Goal: Task Accomplishment & Management: Use online tool/utility

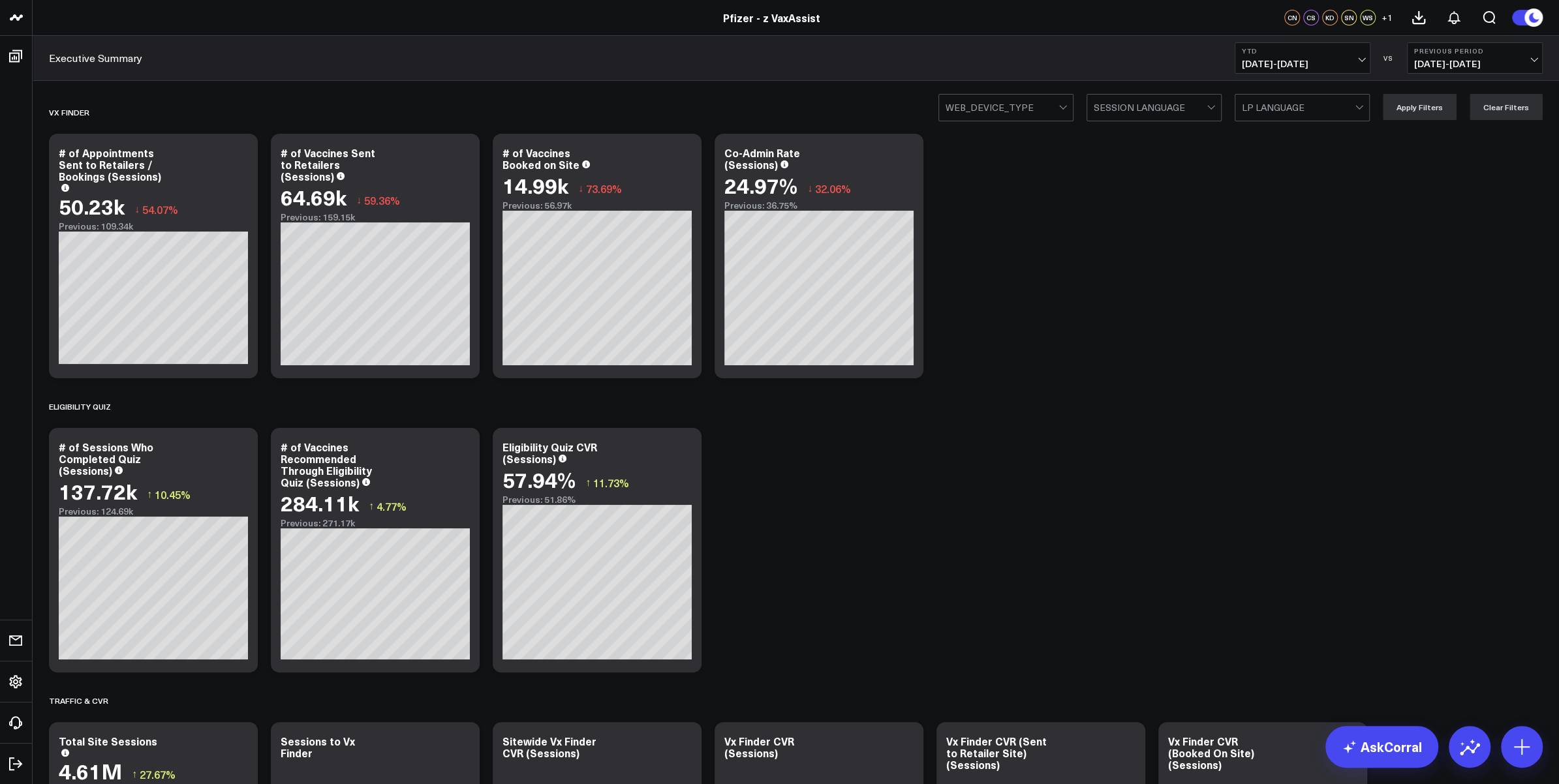
click at [505, 4] on header "Pfizer - z VaxAssist Pfizer - VaxAssist 25-26 Pfizer - z VaxAssist CN CS KD SN …" at bounding box center [779, 18] width 1559 height 36
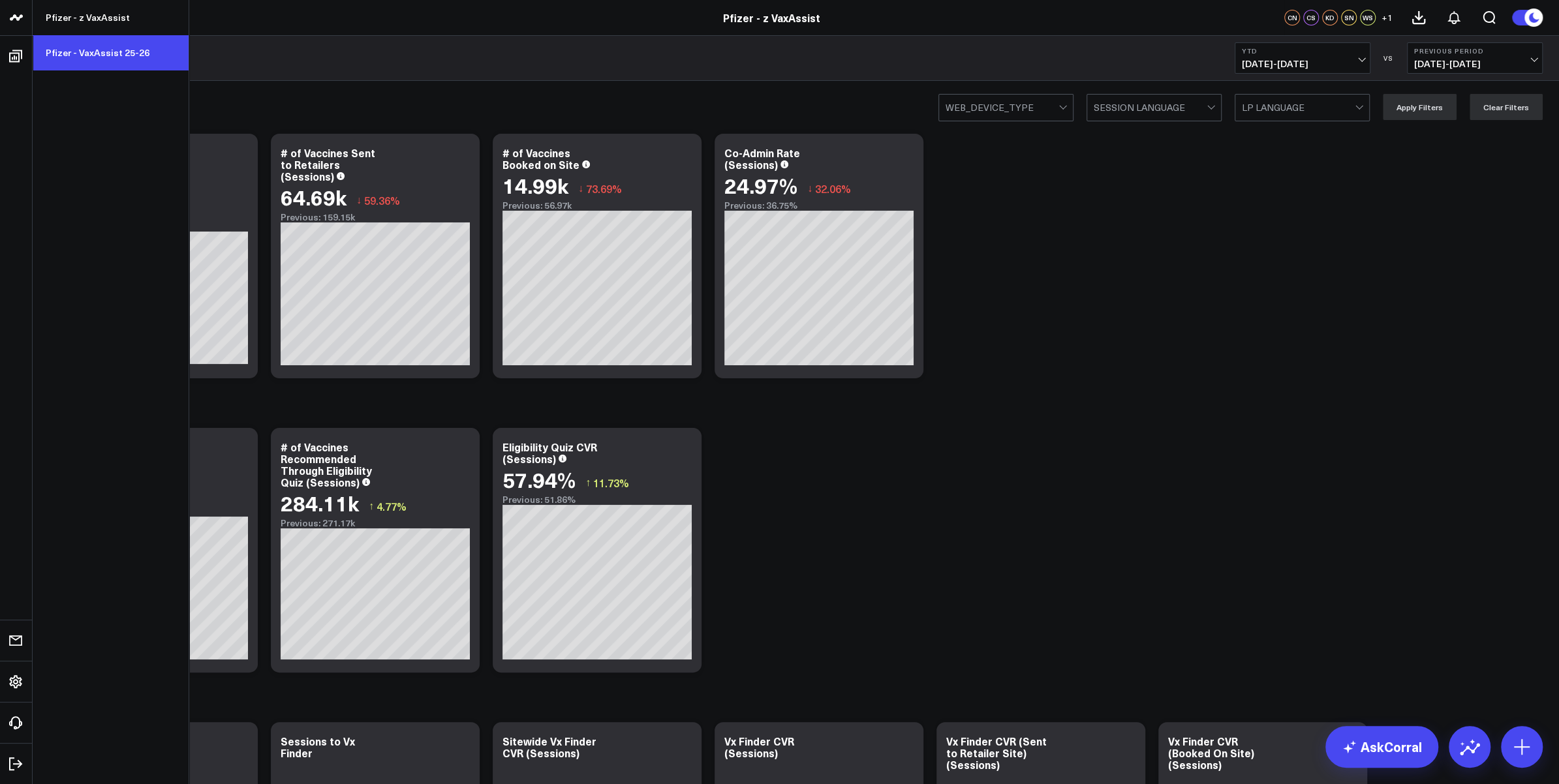
click at [104, 55] on link "Pfizer - VaxAssist 25-26" at bounding box center [110, 52] width 156 height 35
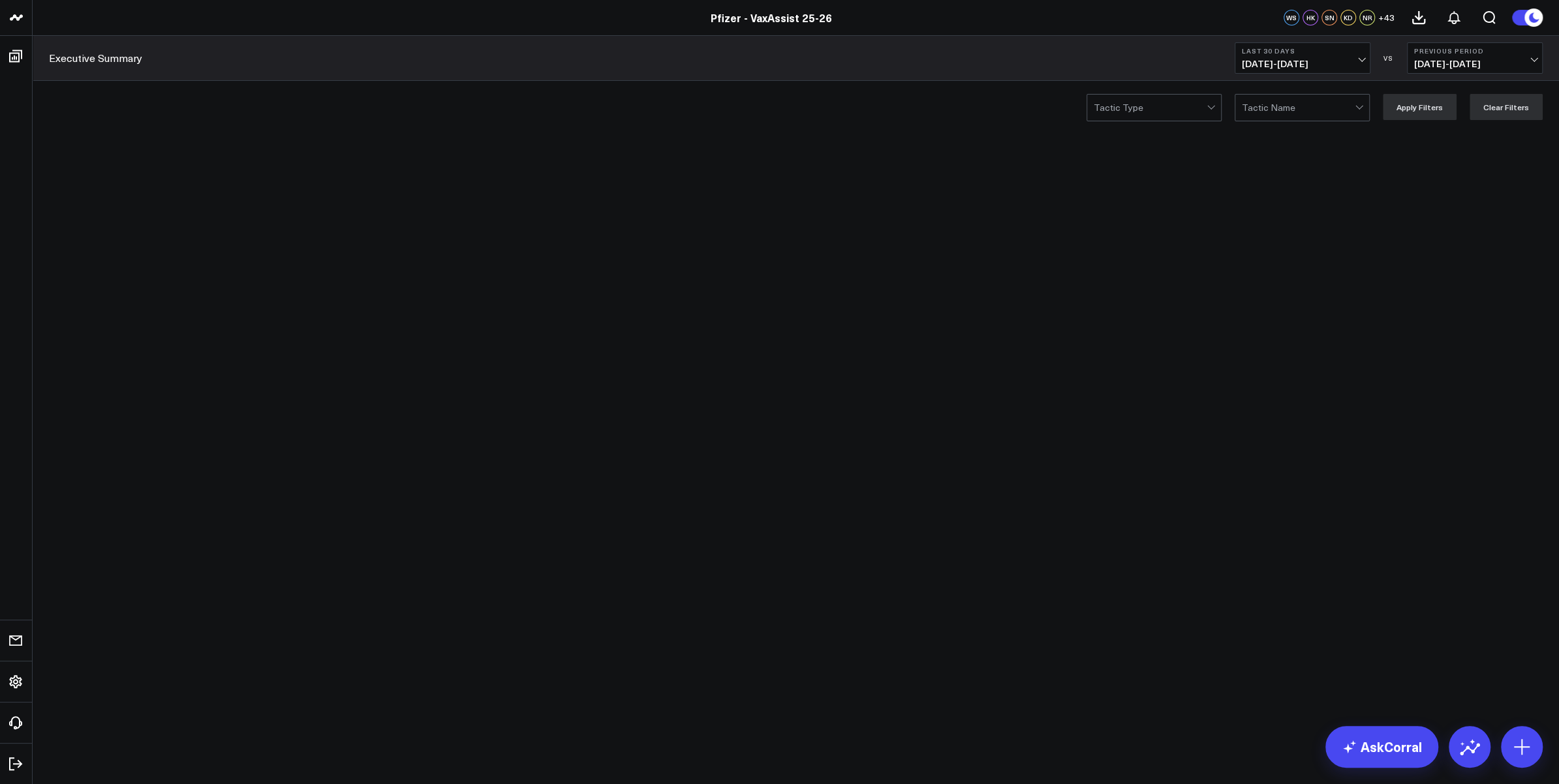
click at [1338, 64] on span "[DATE] - [DATE]" at bounding box center [1302, 64] width 121 height 10
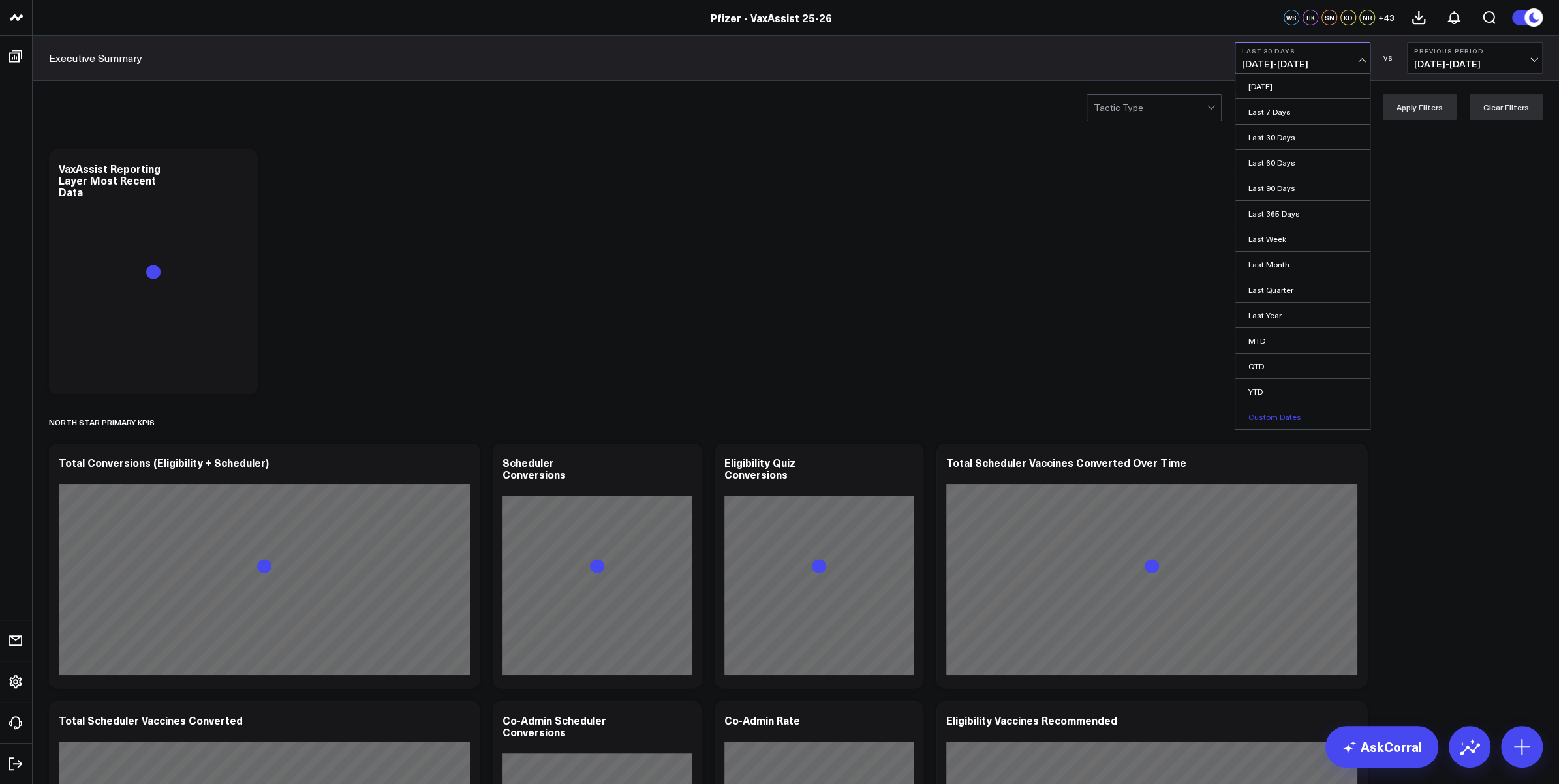
click at [1266, 417] on link "Custom Dates" at bounding box center [1302, 417] width 134 height 25
select select "8"
select select "2025"
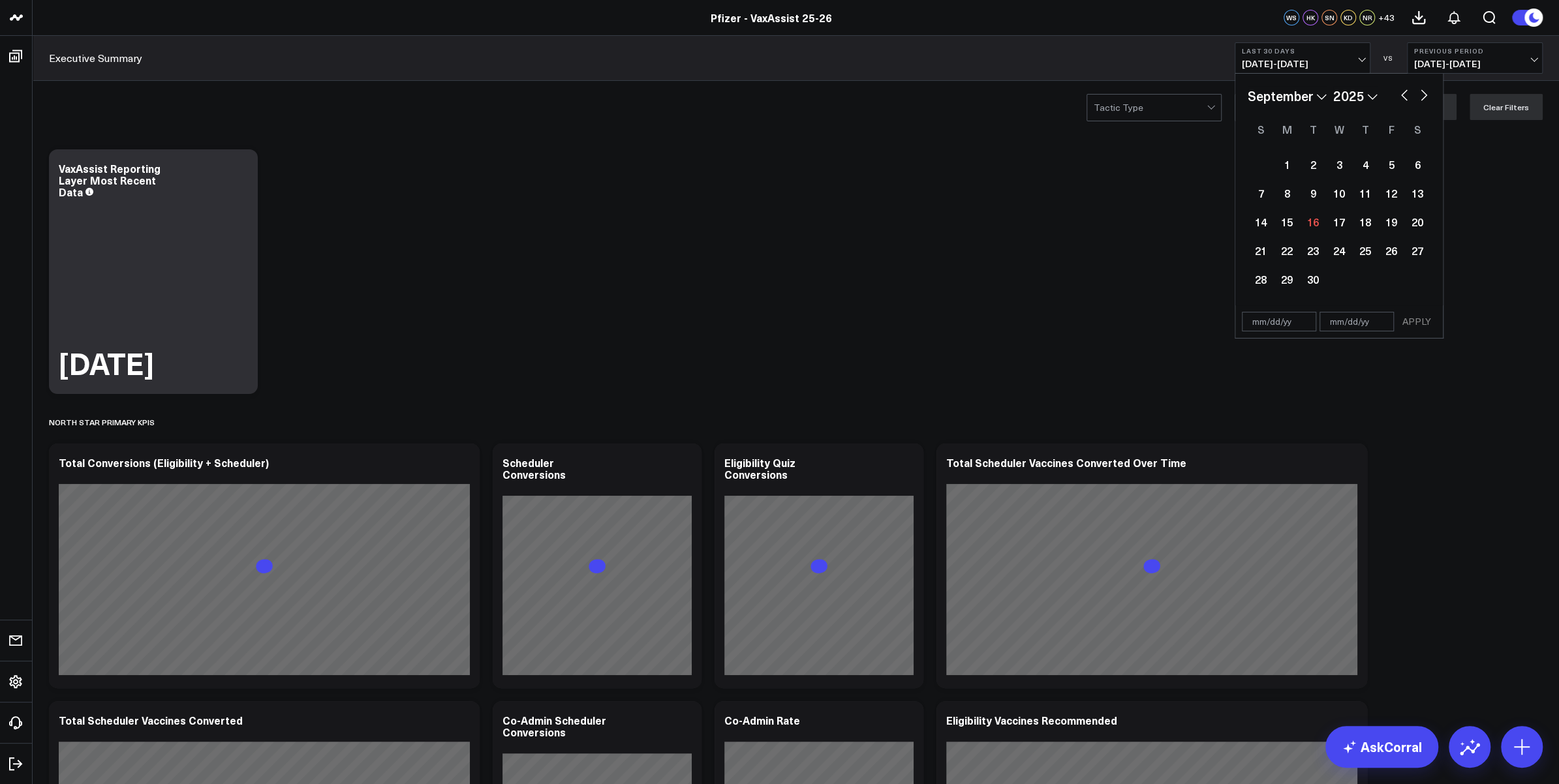
click at [1399, 96] on button "button" at bounding box center [1403, 94] width 13 height 15
select select "7"
select select "2025"
click at [1285, 197] on div "4" at bounding box center [1286, 193] width 26 height 26
type input "[DATE]"
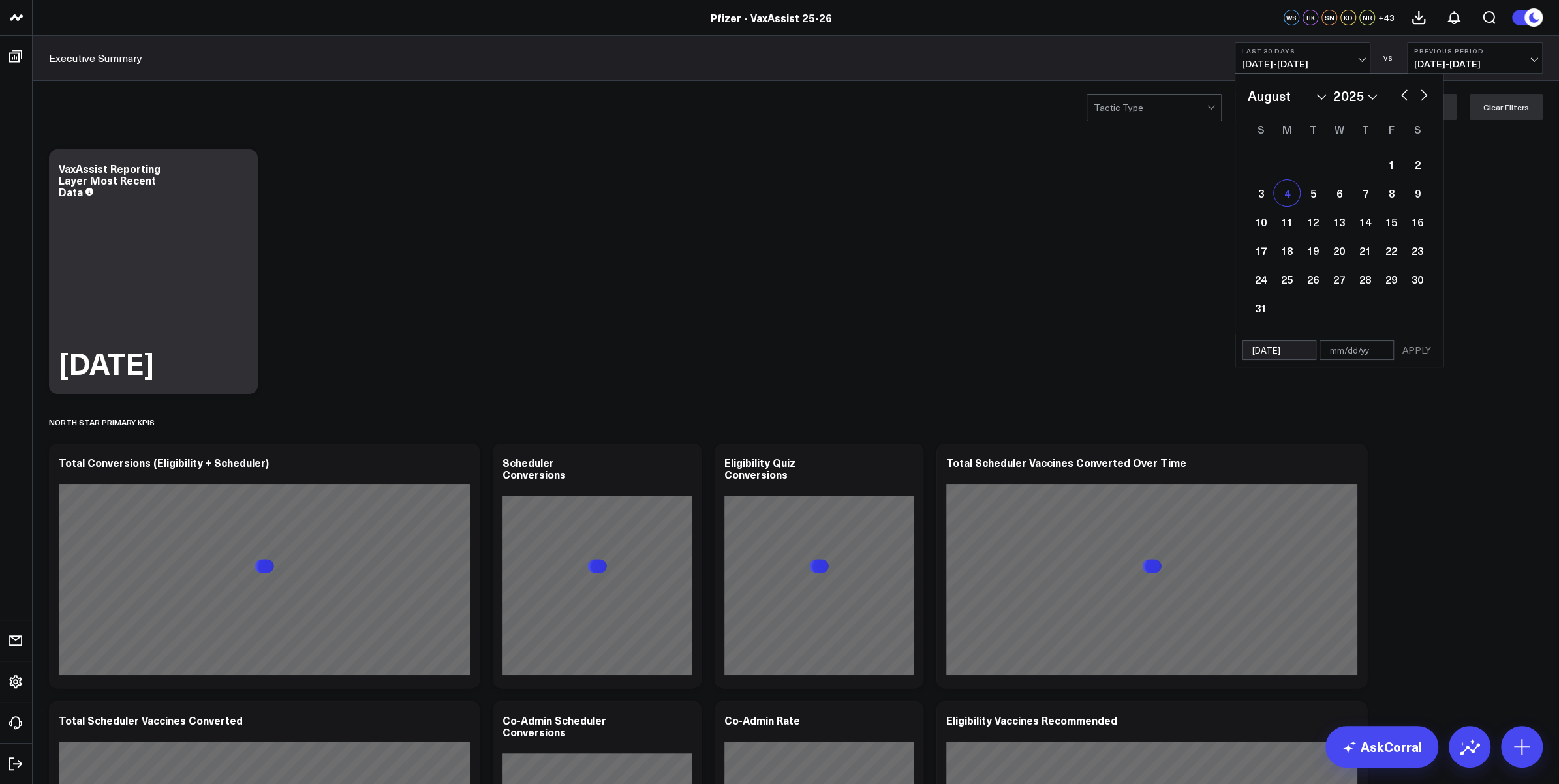
select select "7"
select select "2025"
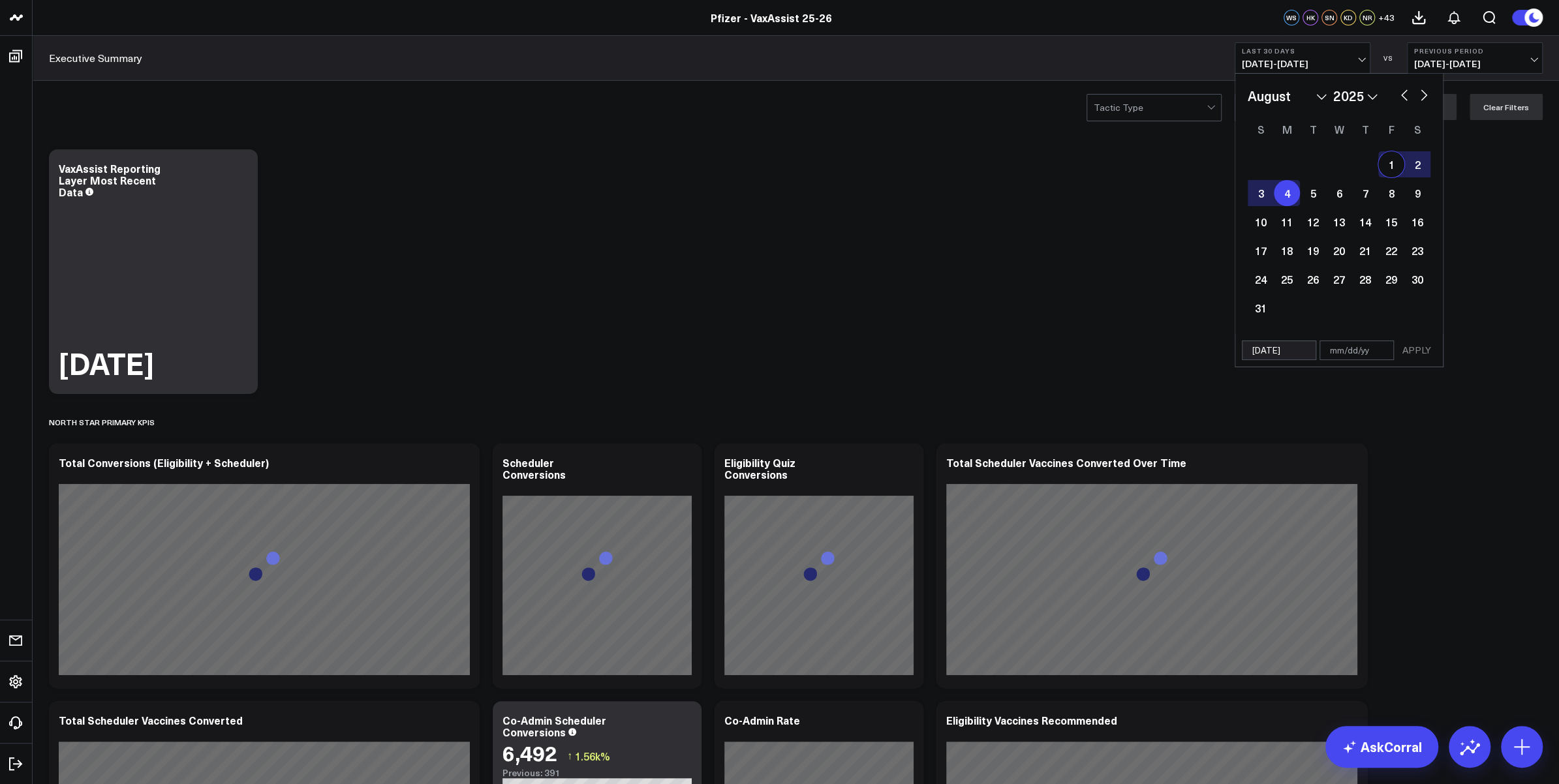
click at [1419, 99] on button "button" at bounding box center [1423, 94] width 13 height 15
select select "8"
select select "2025"
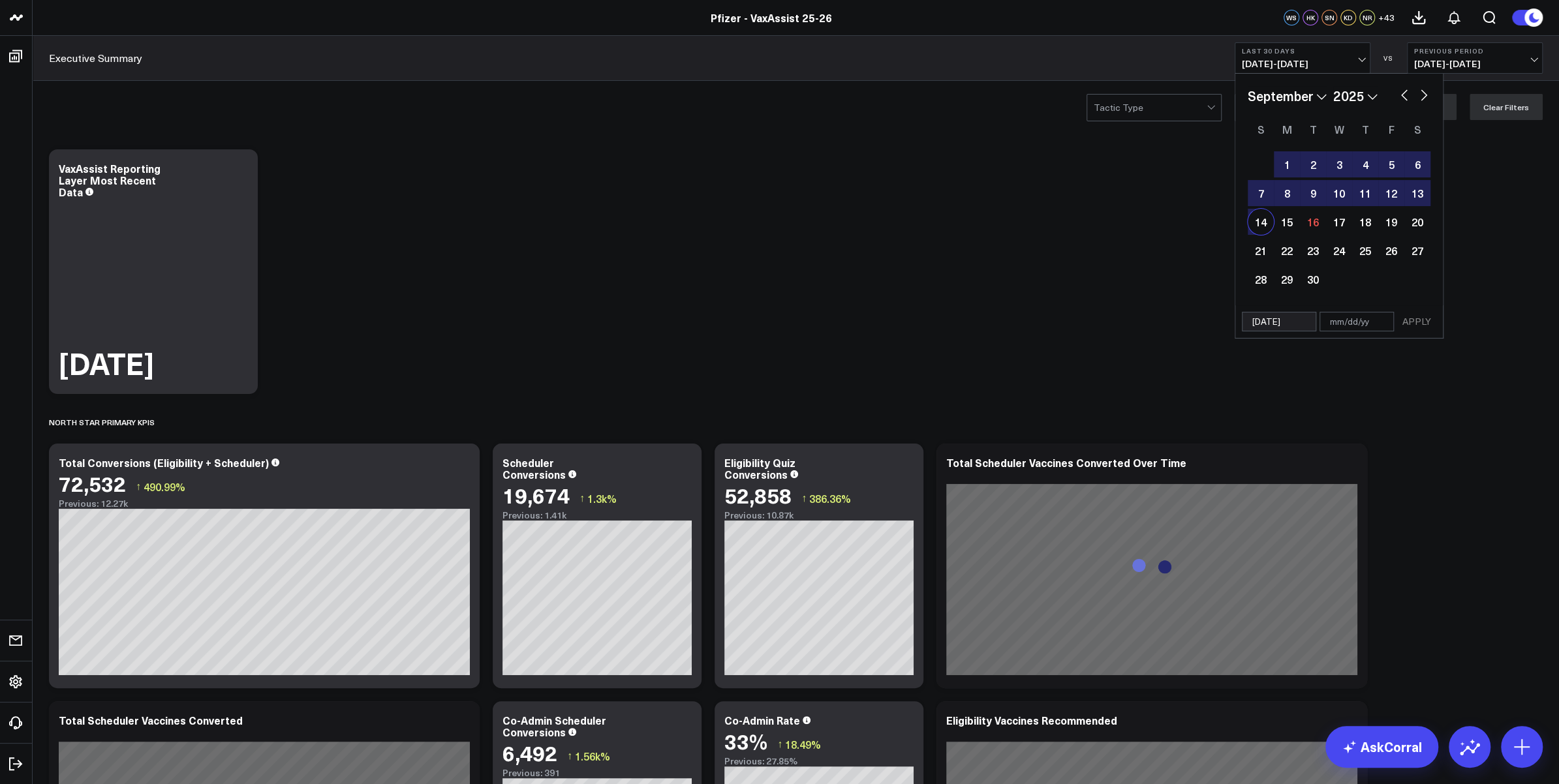
click at [1265, 222] on div "14" at bounding box center [1260, 222] width 26 height 26
type input "[DATE]"
select select "8"
select select "2025"
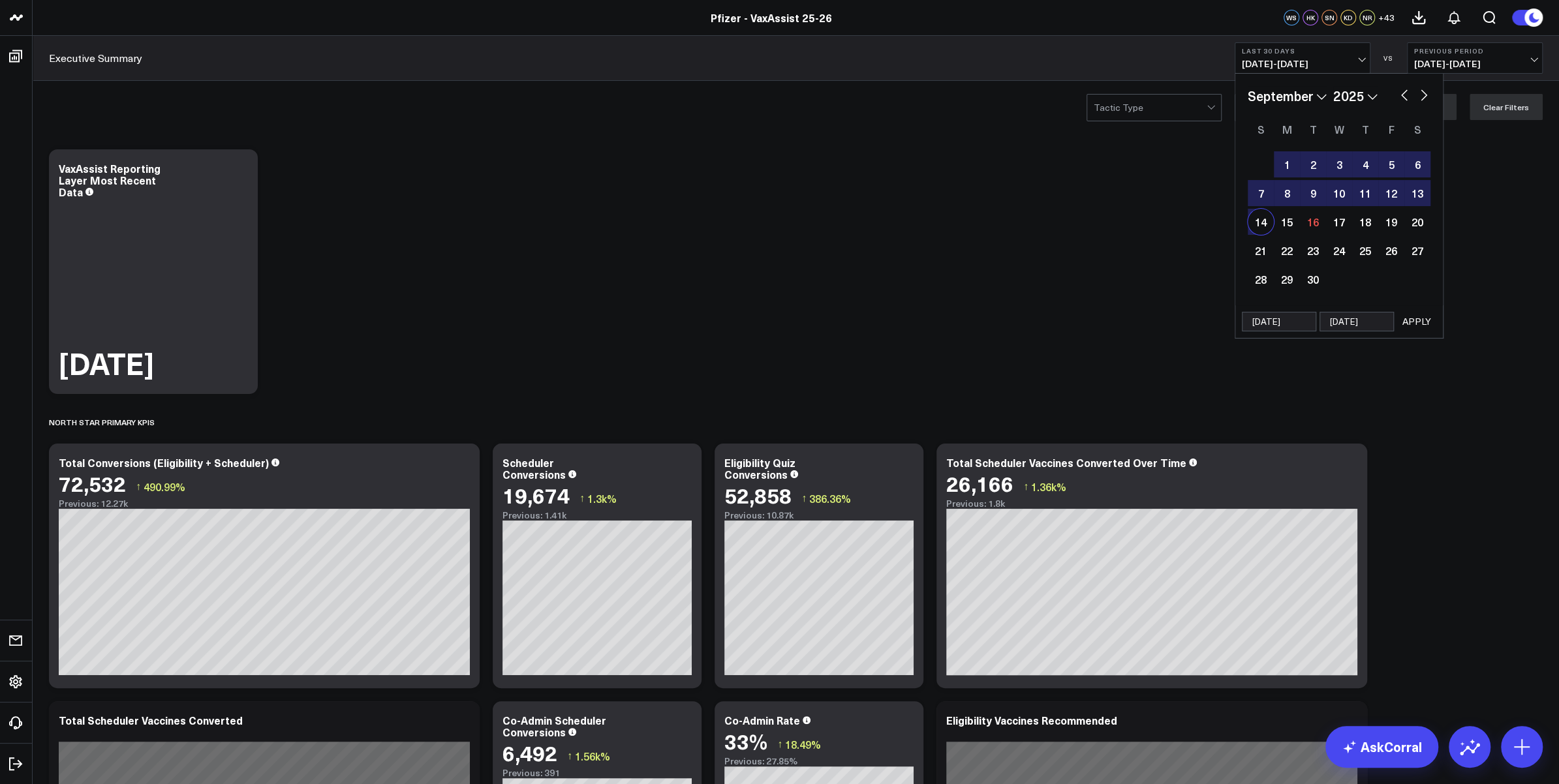
click at [1414, 322] on button "APPLY" at bounding box center [1416, 321] width 39 height 20
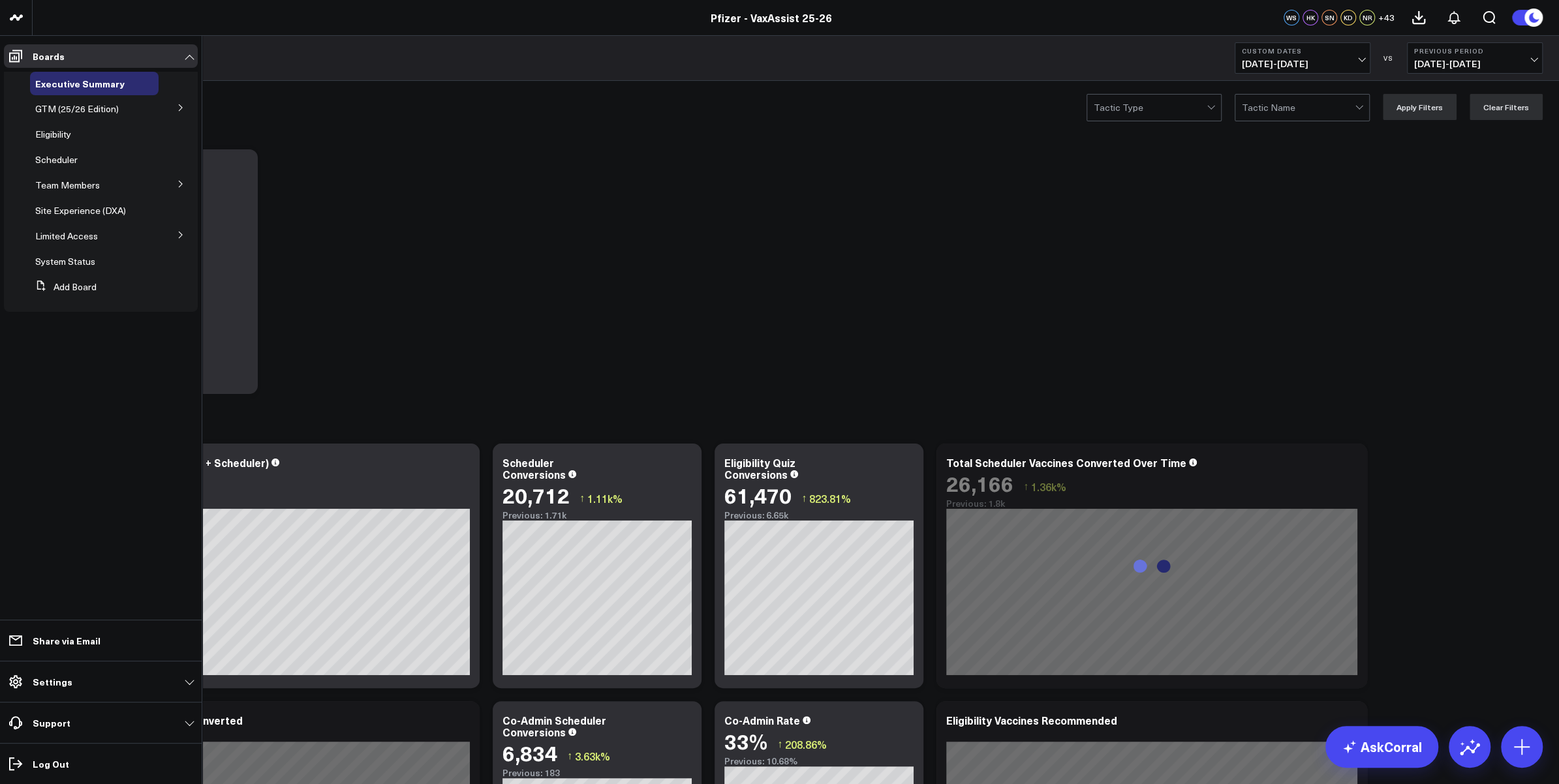
click at [176, 111] on button at bounding box center [180, 107] width 34 height 20
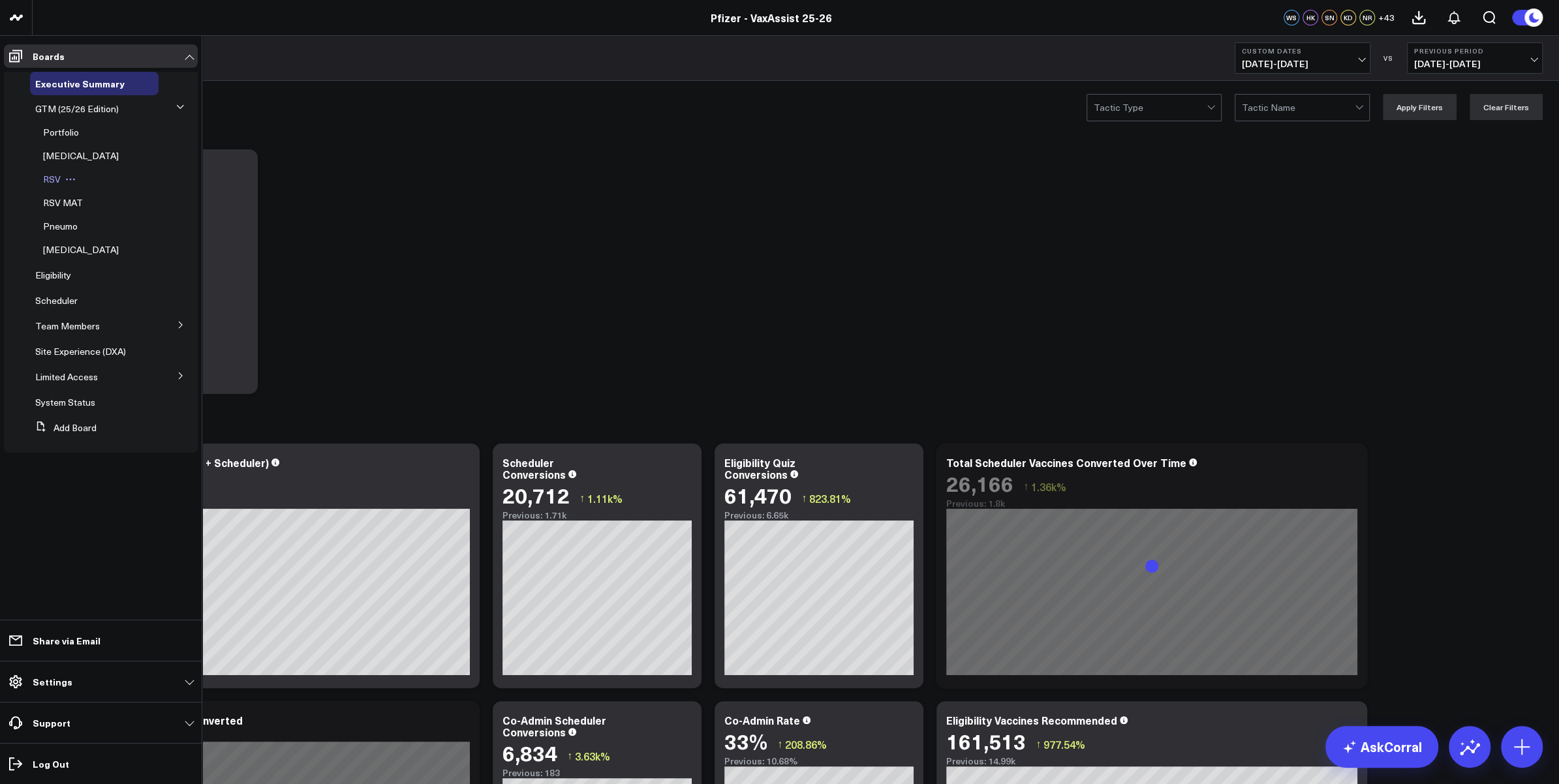
click at [61, 182] on button at bounding box center [70, 179] width 20 height 10
click at [50, 182] on span "RSV" at bounding box center [52, 179] width 17 height 12
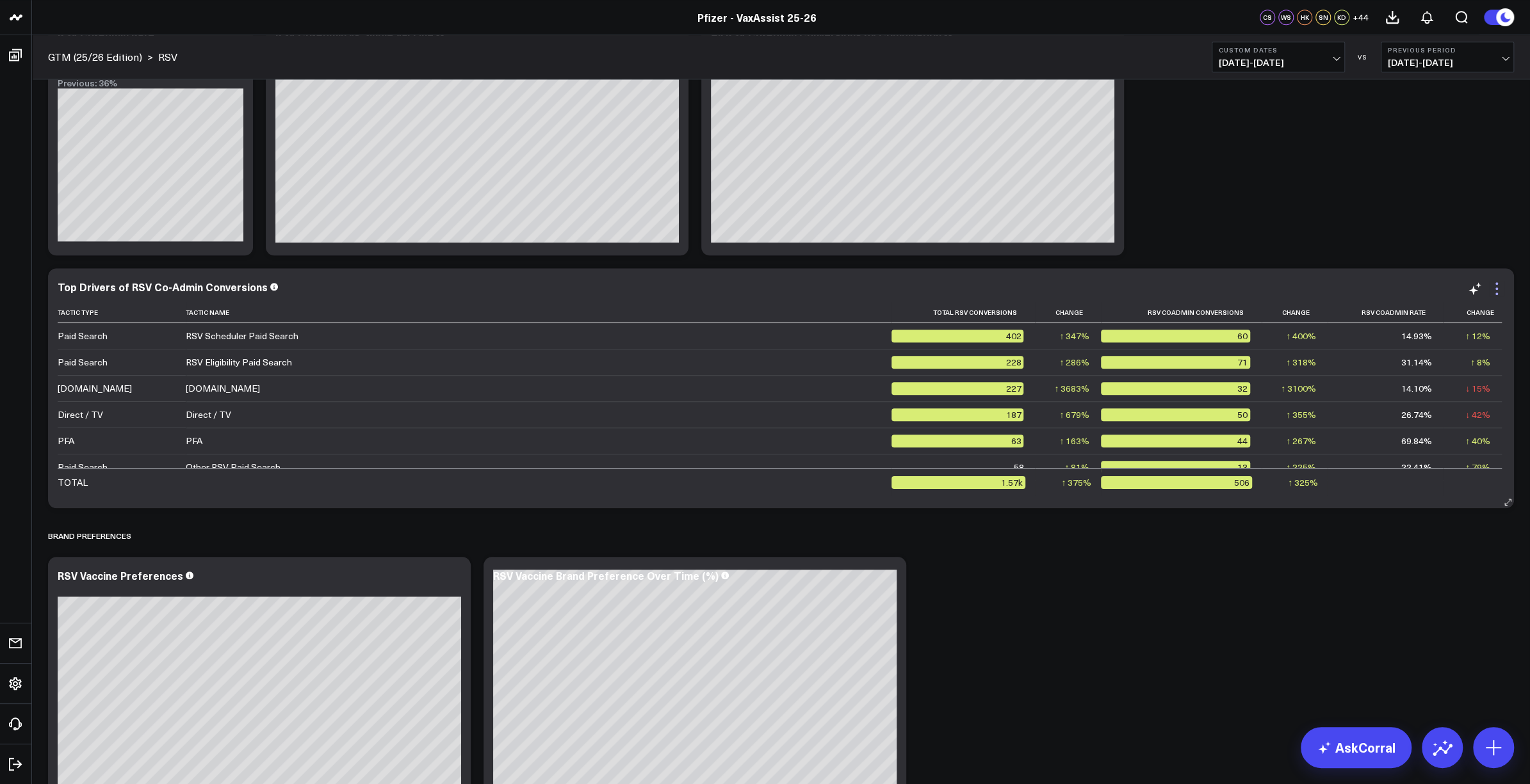
click at [1493, 292] on icon at bounding box center [1496, 289] width 15 height 15
click at [0, 0] on link "Export" at bounding box center [0, 0] width 0 height 0
click at [1514, 91] on div "Overview Modify via AI Copy link to widget Ask support Remove Create linked cop…" at bounding box center [781, 135] width 1478 height 1914
click at [1489, 60] on span "[DATE] - [DATE]" at bounding box center [1446, 63] width 119 height 10
click at [1437, 134] on link "YoY" at bounding box center [1447, 134] width 132 height 24
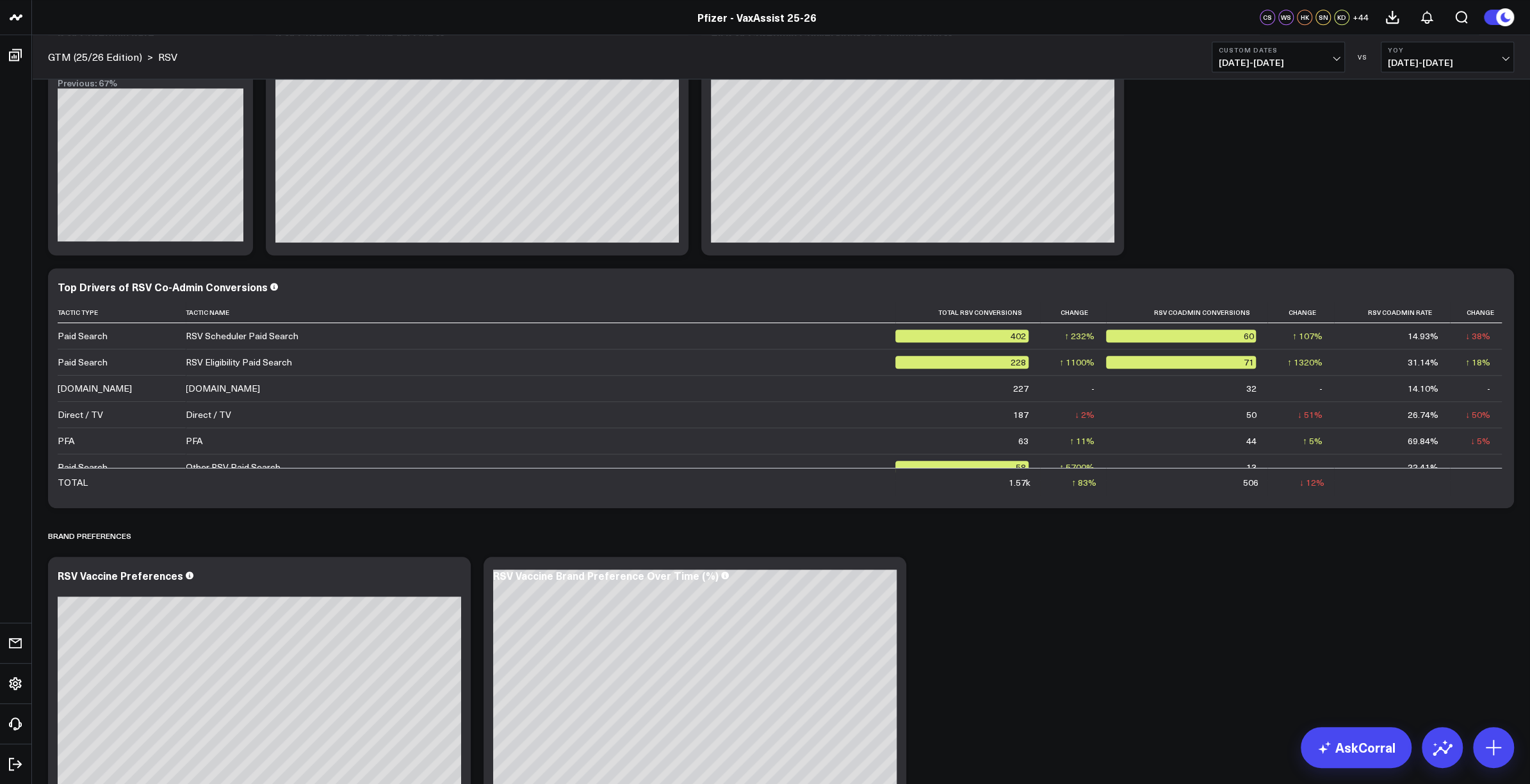
click at [462, 46] on div "GTM (25/26 Edition) > RSV Custom Dates [DATE] - [DATE] VS YoY [DATE] - [DATE]" at bounding box center [781, 57] width 1498 height 44
click at [1488, 217] on div "Overview Modify via AI Copy link to widget Ask support Remove Create linked cop…" at bounding box center [781, 135] width 1478 height 1914
click at [1495, 294] on icon at bounding box center [1496, 289] width 15 height 15
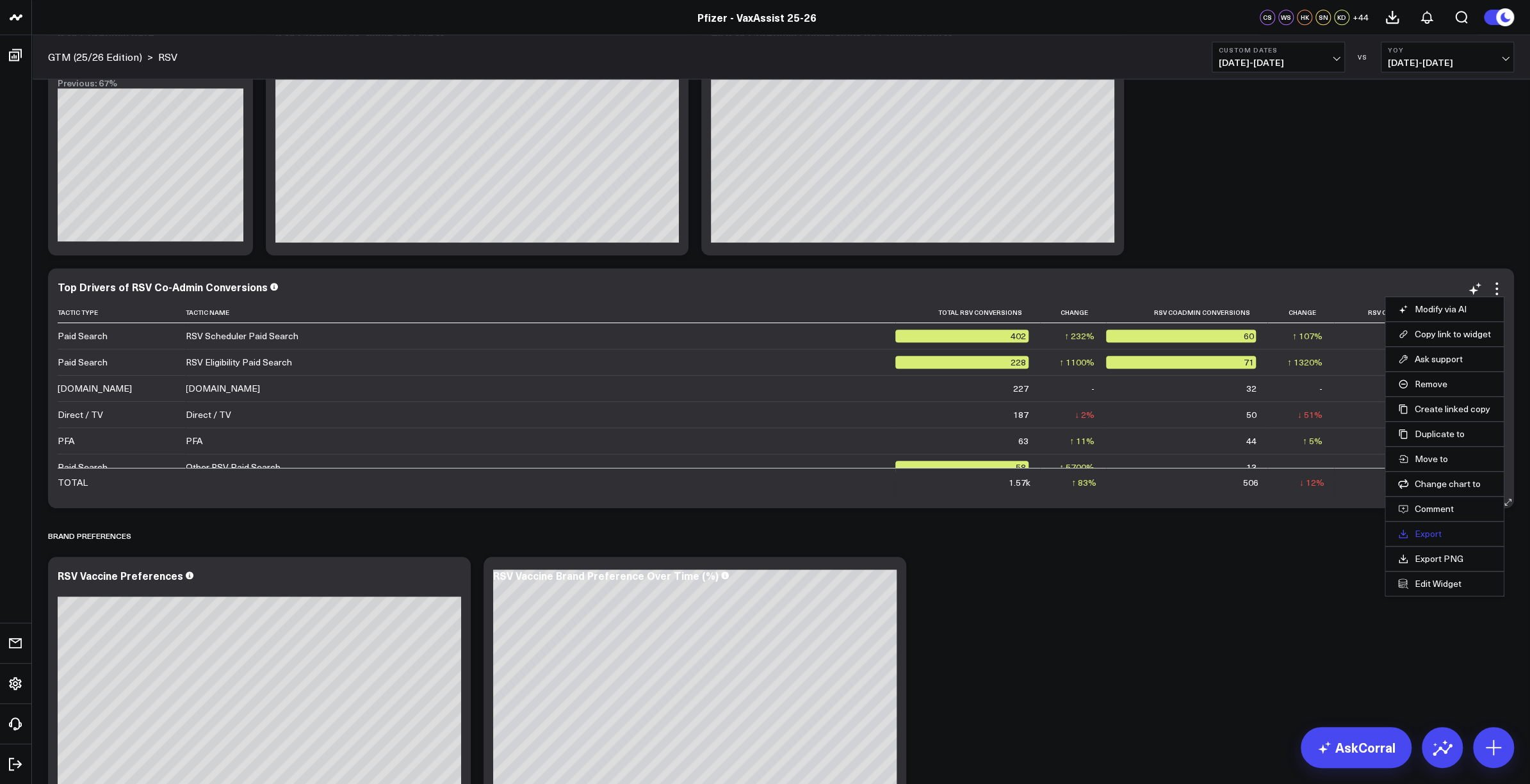
click at [1435, 534] on link "Export" at bounding box center [1445, 534] width 93 height 12
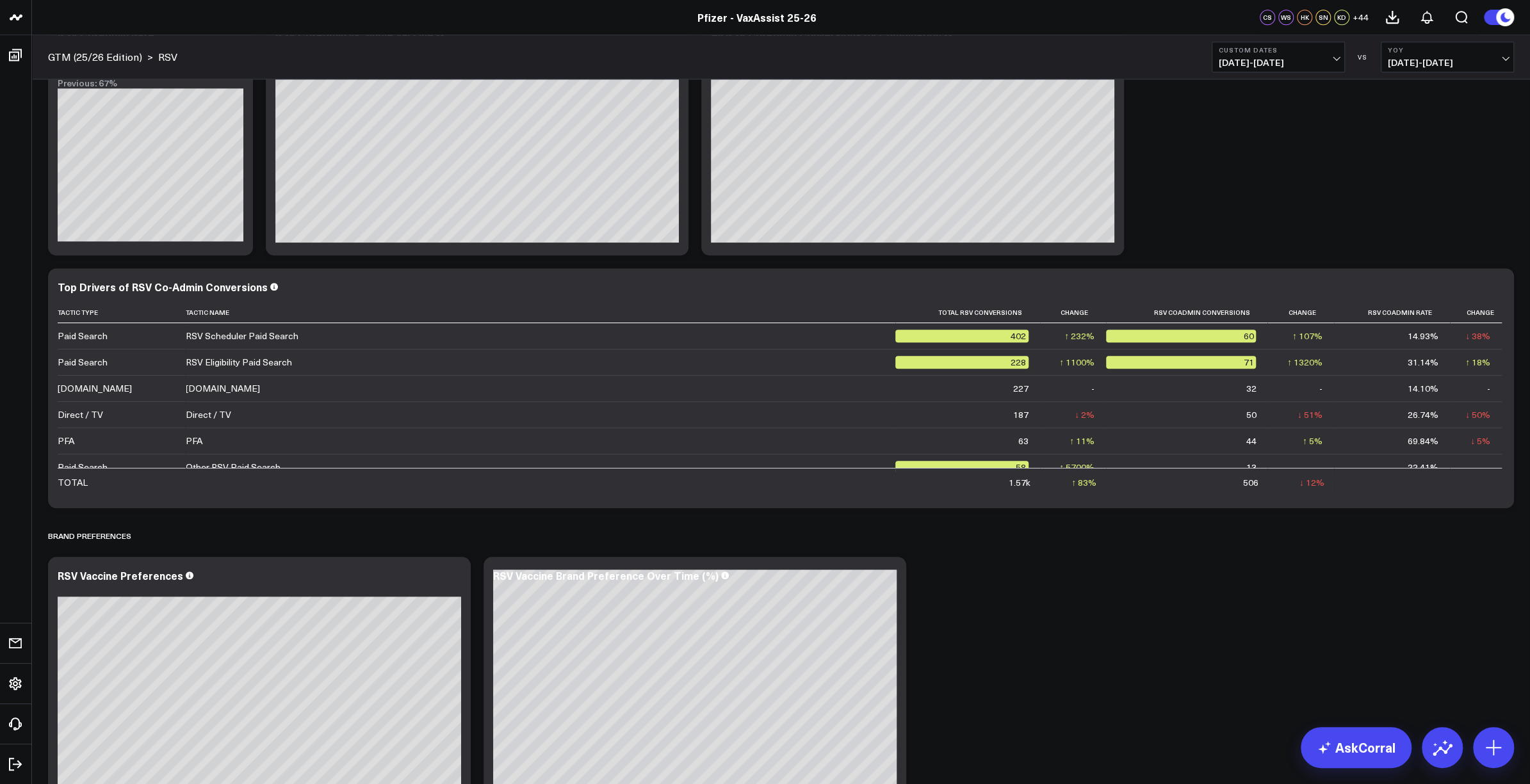
drag, startPoint x: 30, startPoint y: 411, endPoint x: 264, endPoint y: 509, distance: 253.7
click at [261, 509] on div "Pfizer - z VaxAssist Pfizer - VaxAssist 25-26 Pfizer - VaxAssist 25-26 CS WS HK…" at bounding box center [765, 134] width 1530 height 2070
drag, startPoint x: 84, startPoint y: 28, endPoint x: 102, endPoint y: 28, distance: 18.0
click at [84, 28] on header "Pfizer - z VaxAssist Pfizer - VaxAssist 25-26 Pfizer - VaxAssist 25-26 CS WS HK…" at bounding box center [765, 18] width 1530 height 35
click at [1284, 63] on span "[DATE] - [DATE]" at bounding box center [1277, 63] width 119 height 10
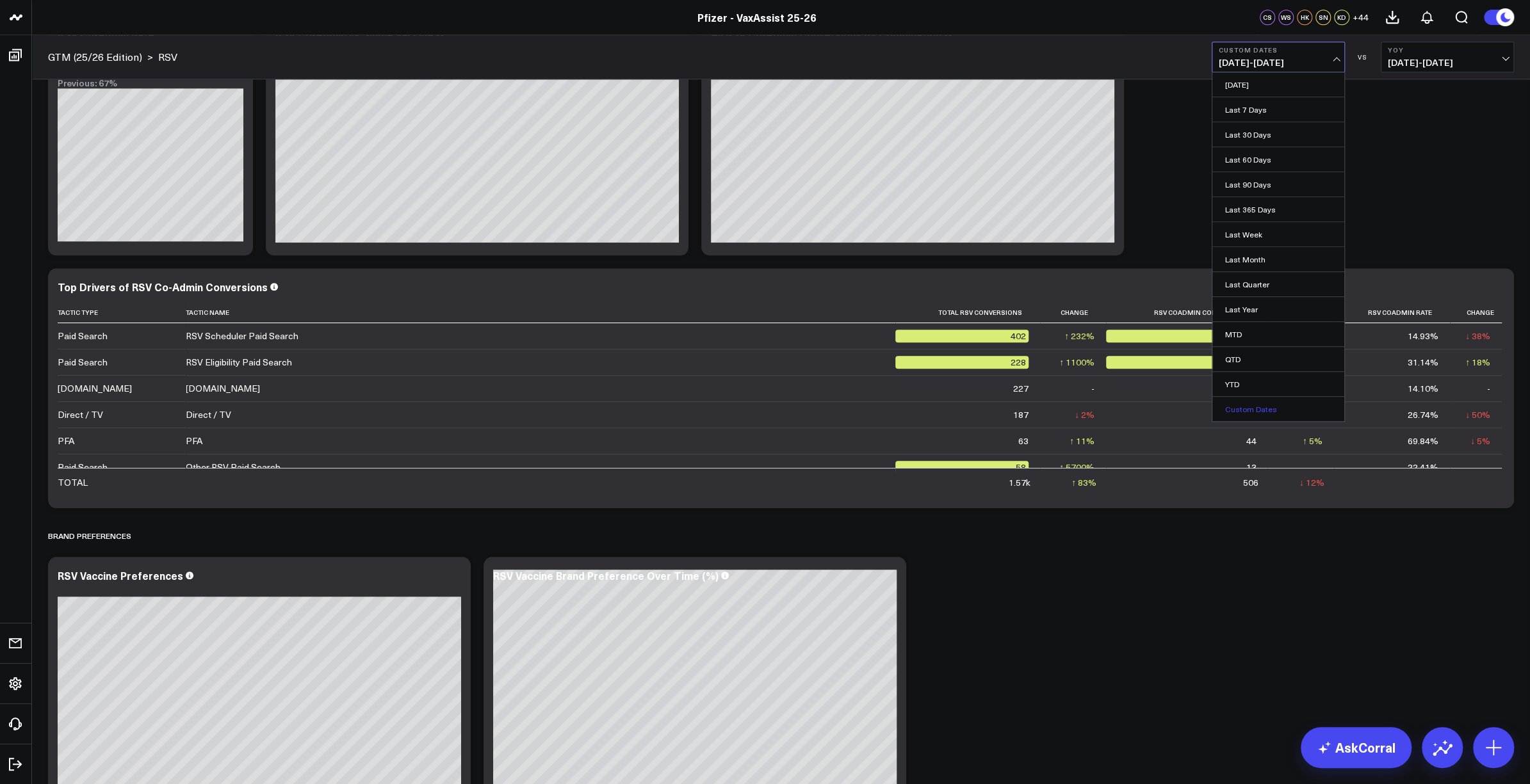
click at [1265, 411] on link "Custom Dates" at bounding box center [1278, 409] width 132 height 24
select select "8"
select select "2025"
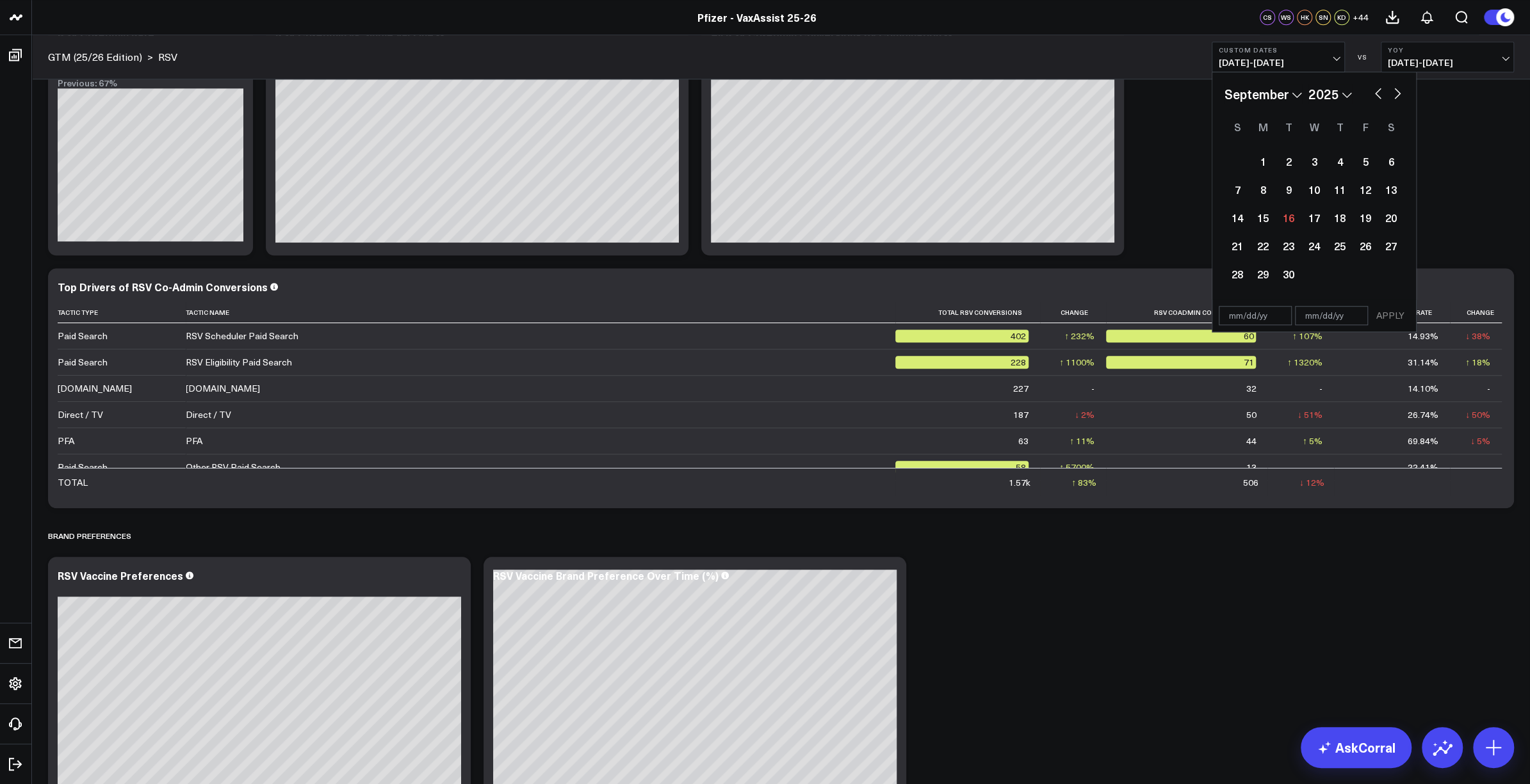
click at [1377, 89] on button "button" at bounding box center [1377, 92] width 13 height 15
select select "7"
select select "2025"
click at [1377, 90] on button "button" at bounding box center [1377, 92] width 13 height 15
select select "6"
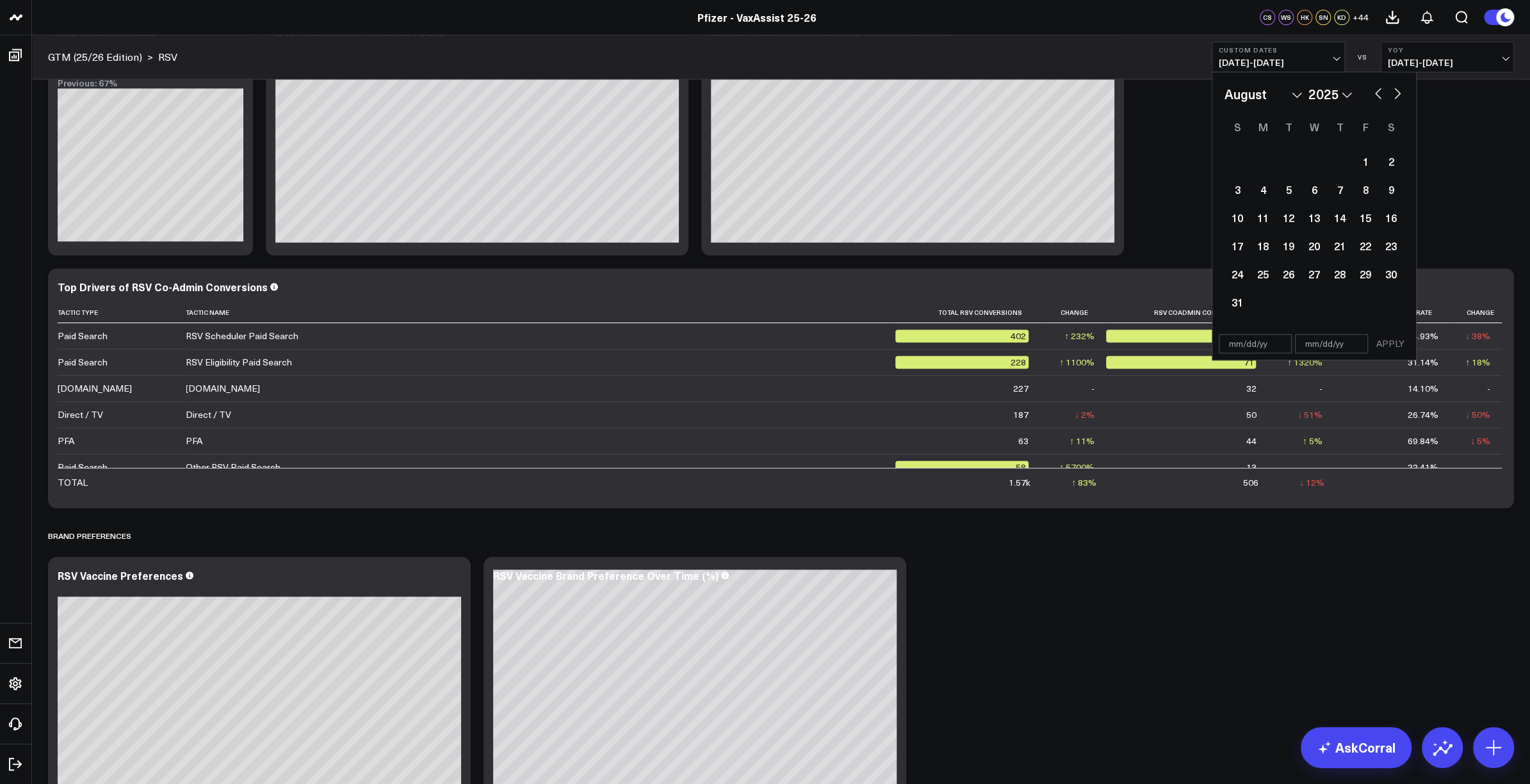
select select "2025"
click at [1233, 239] on div "20" at bounding box center [1237, 246] width 25 height 25
type input "[DATE]"
select select "6"
select select "2025"
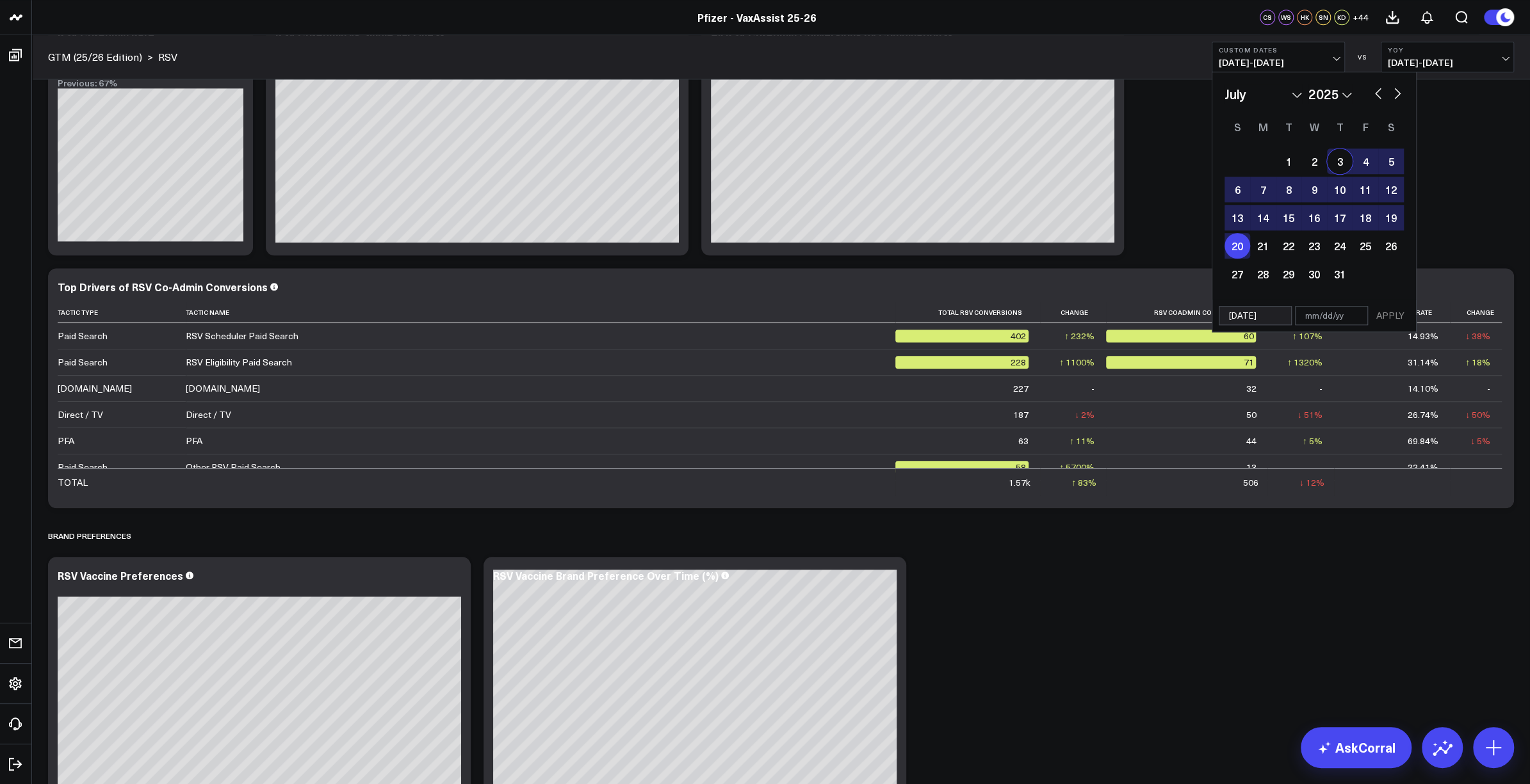
click at [1391, 95] on button "button" at bounding box center [1397, 92] width 13 height 15
select select "7"
select select "2025"
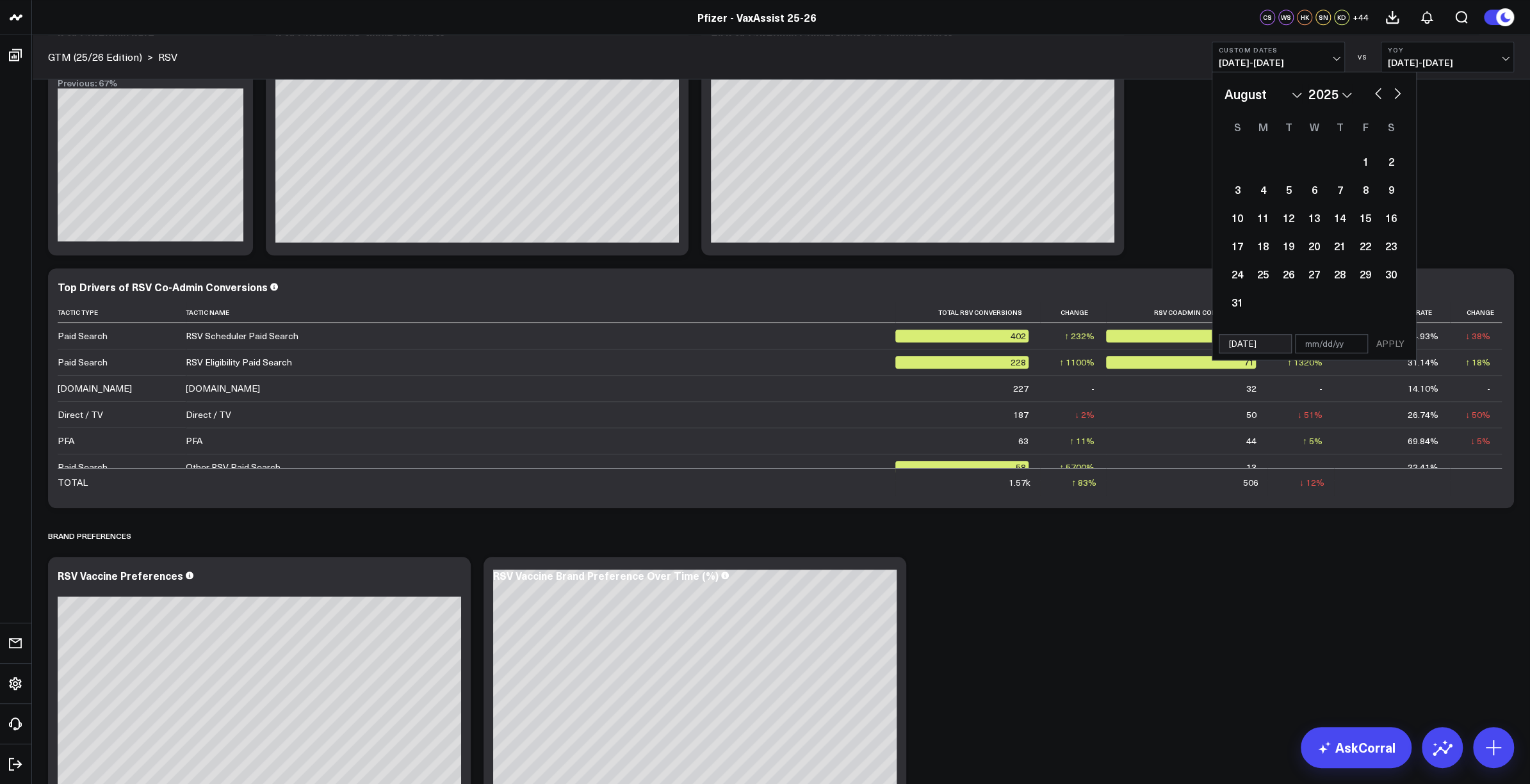
click at [1392, 95] on button "button" at bounding box center [1397, 92] width 13 height 15
select select "8"
select select "2025"
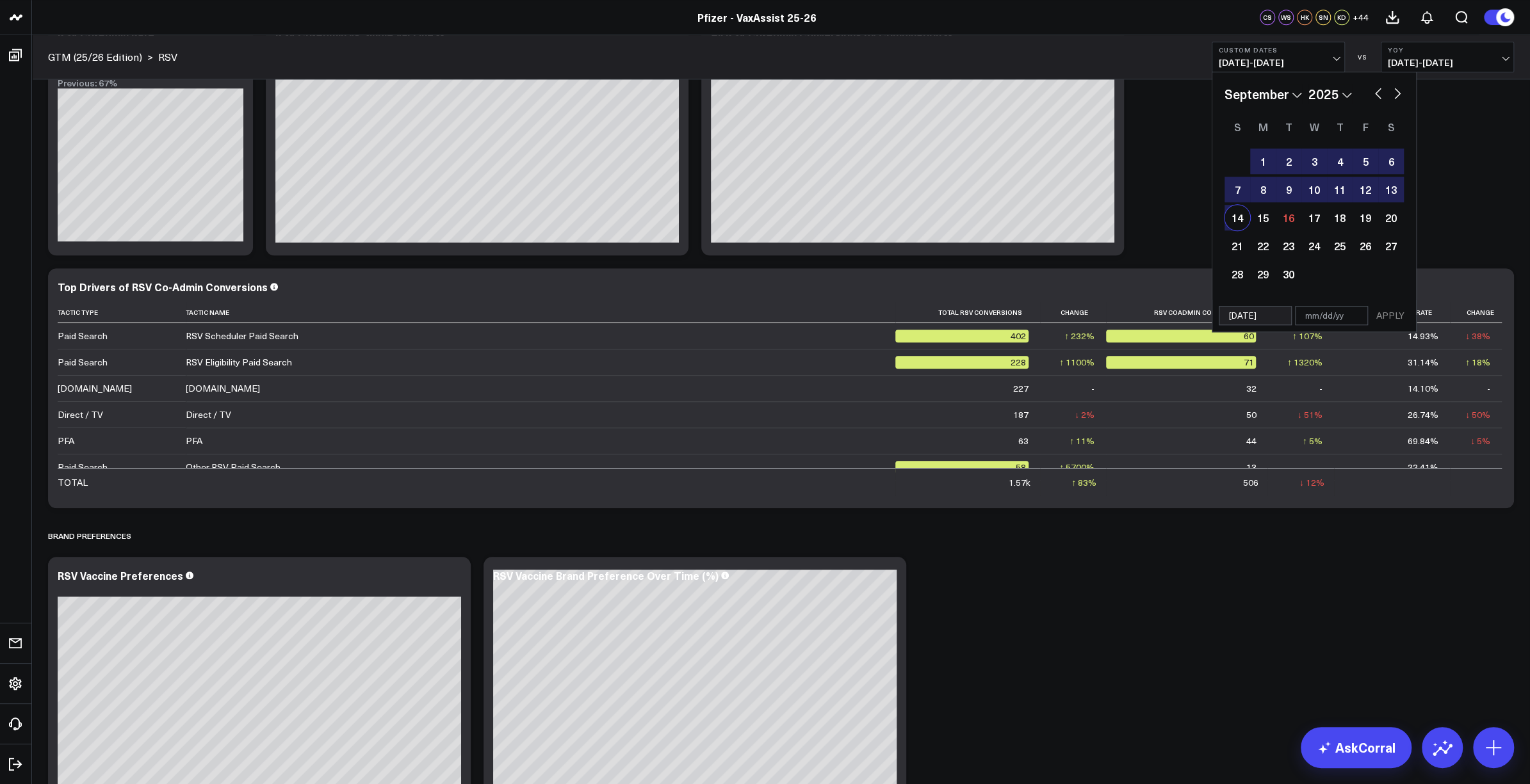
click at [1241, 220] on div "14" at bounding box center [1237, 218] width 25 height 25
type input "[DATE]"
select select "8"
select select "2025"
click at [1388, 308] on button "APPLY" at bounding box center [1390, 315] width 38 height 19
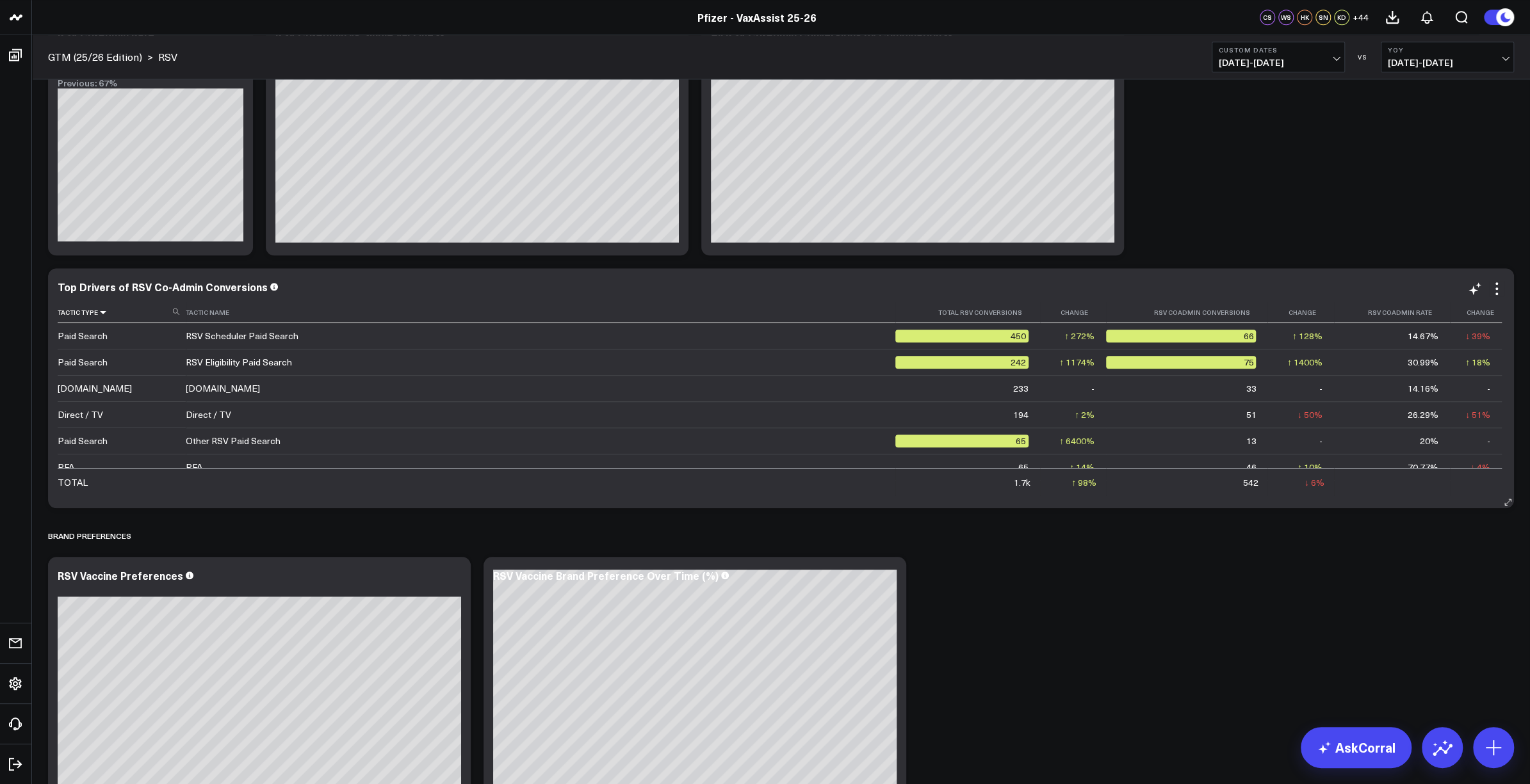
click at [104, 313] on icon at bounding box center [103, 312] width 10 height 8
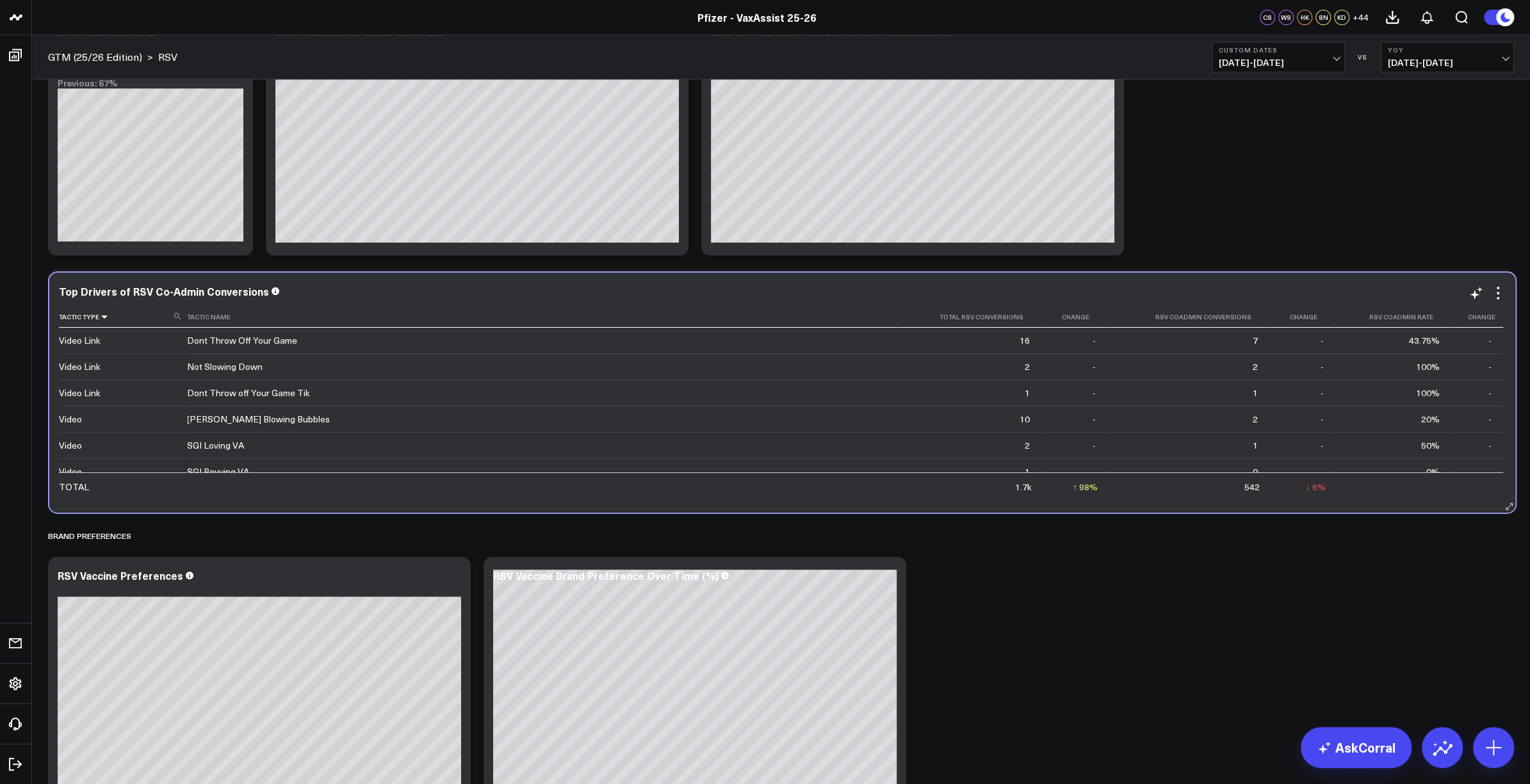
click at [105, 317] on icon at bounding box center [104, 317] width 10 height 8
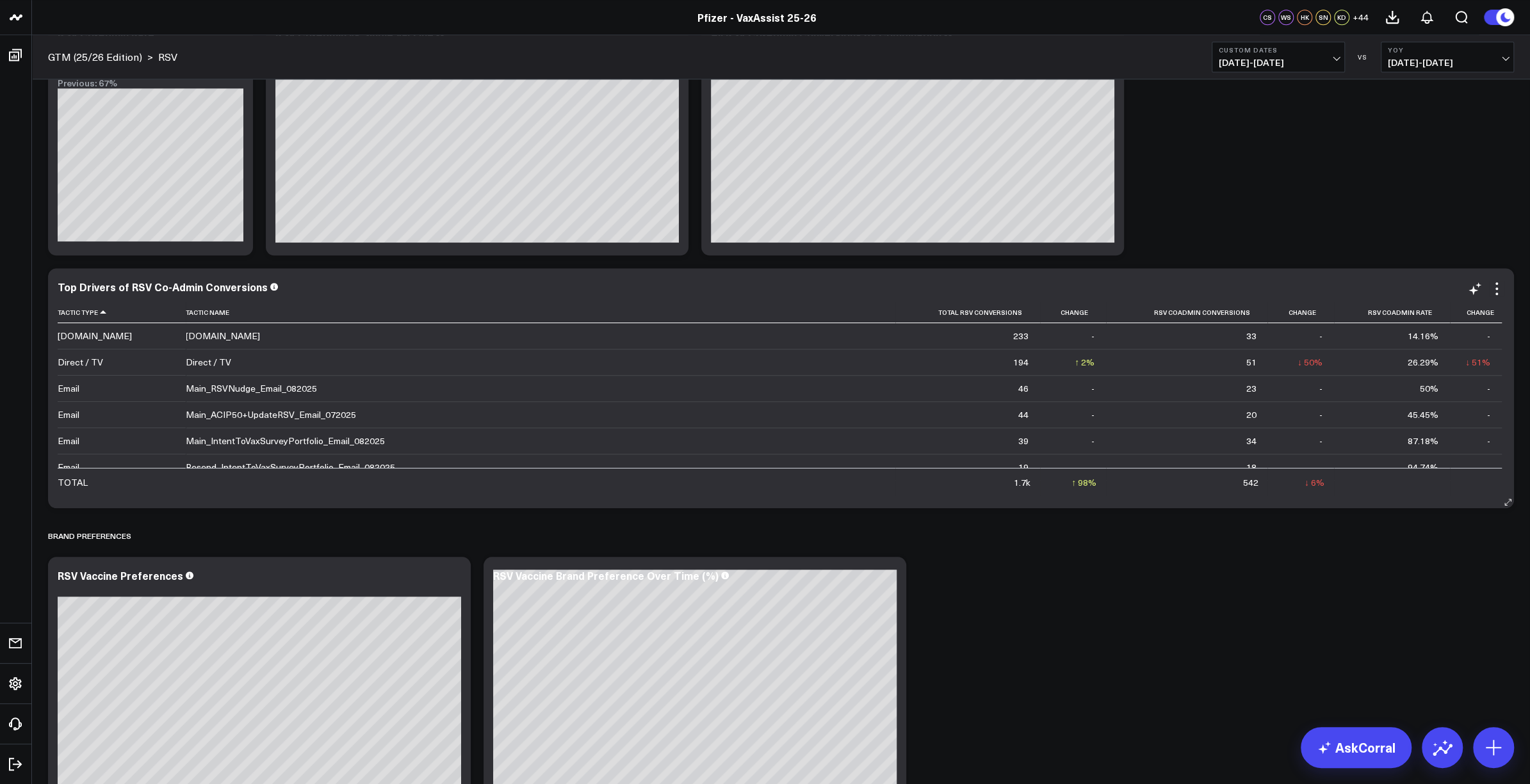
scroll to position [773, 0]
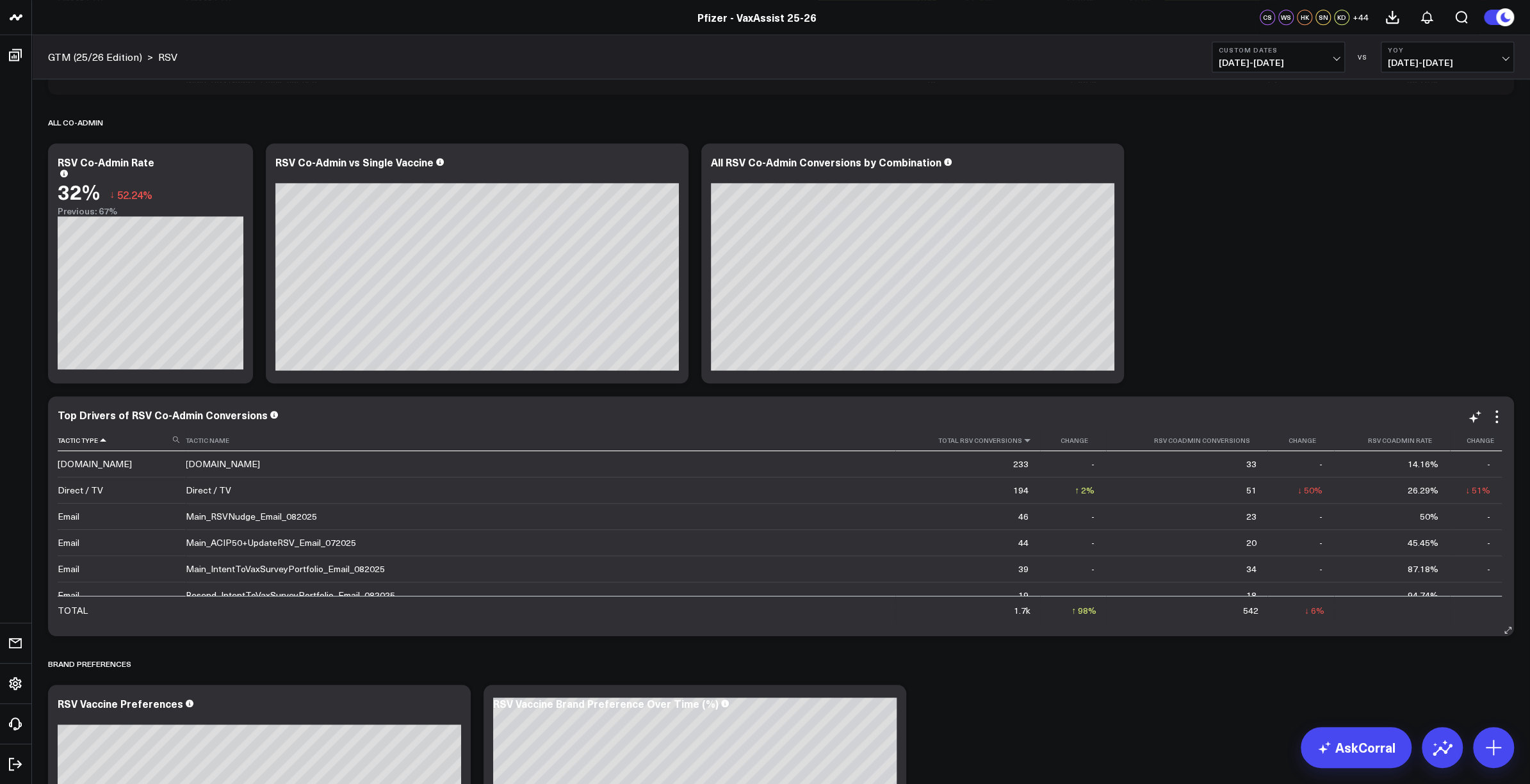
click at [1022, 441] on icon at bounding box center [1027, 440] width 10 height 8
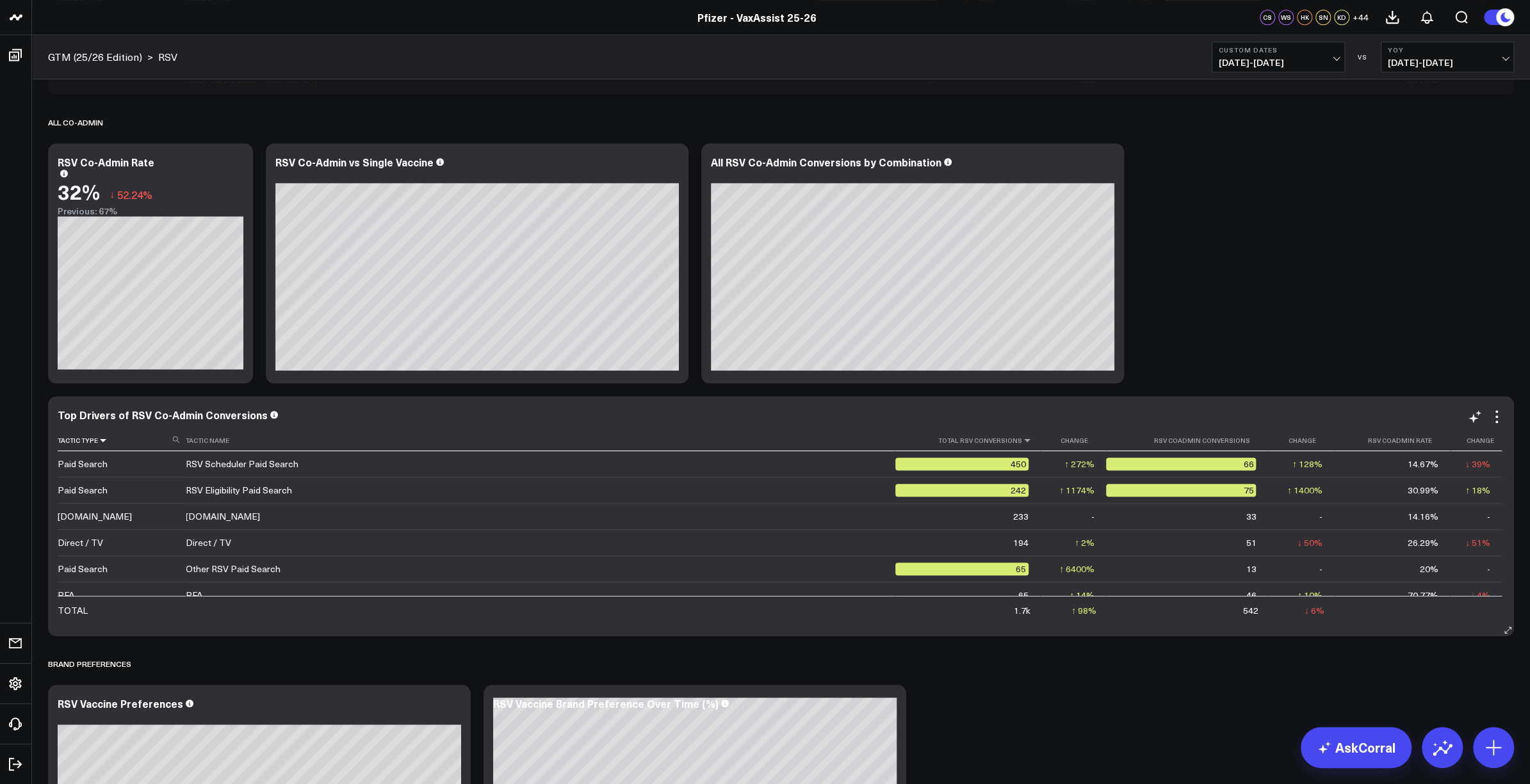
click at [100, 443] on icon at bounding box center [103, 440] width 10 height 8
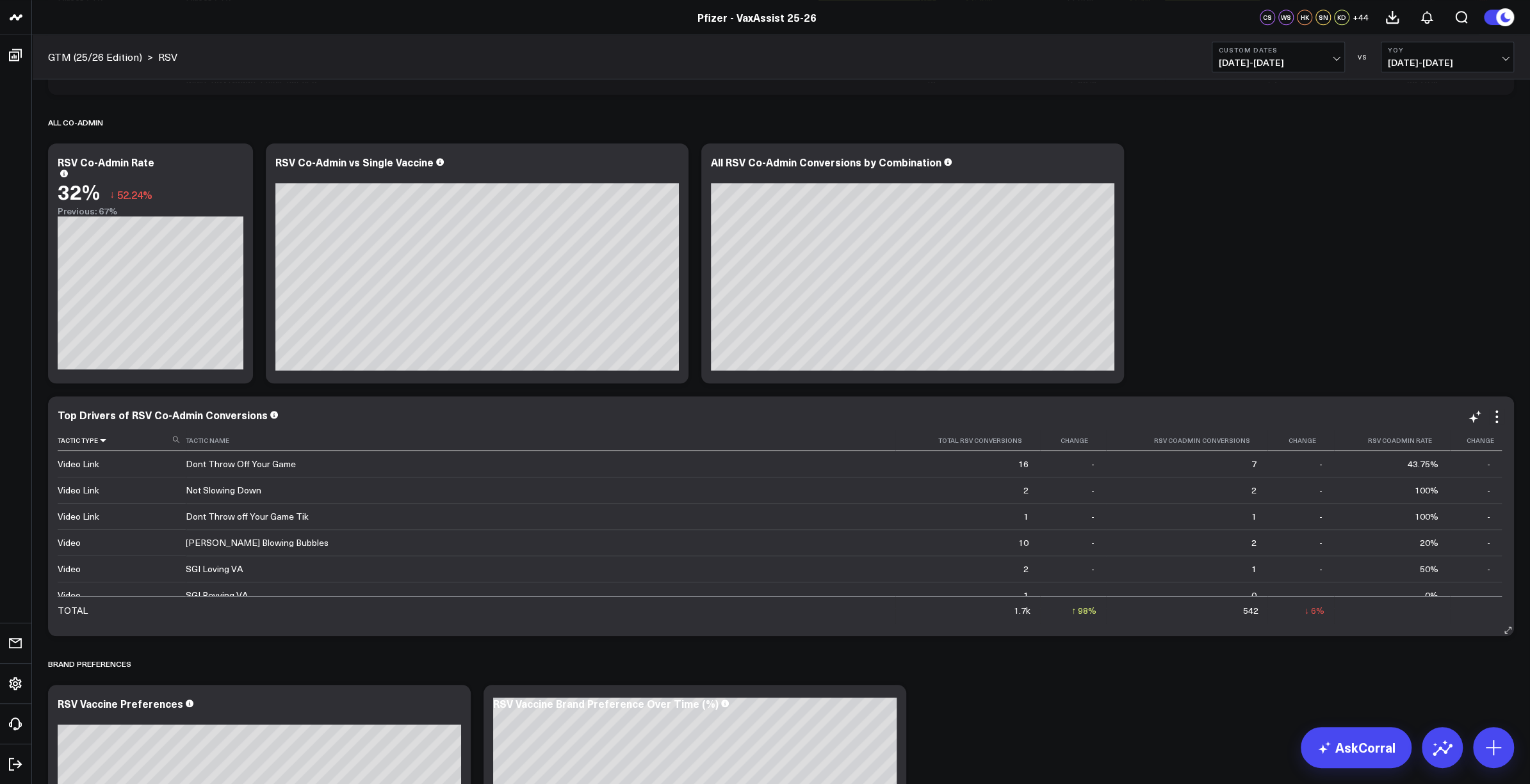
scroll to position [709, 0]
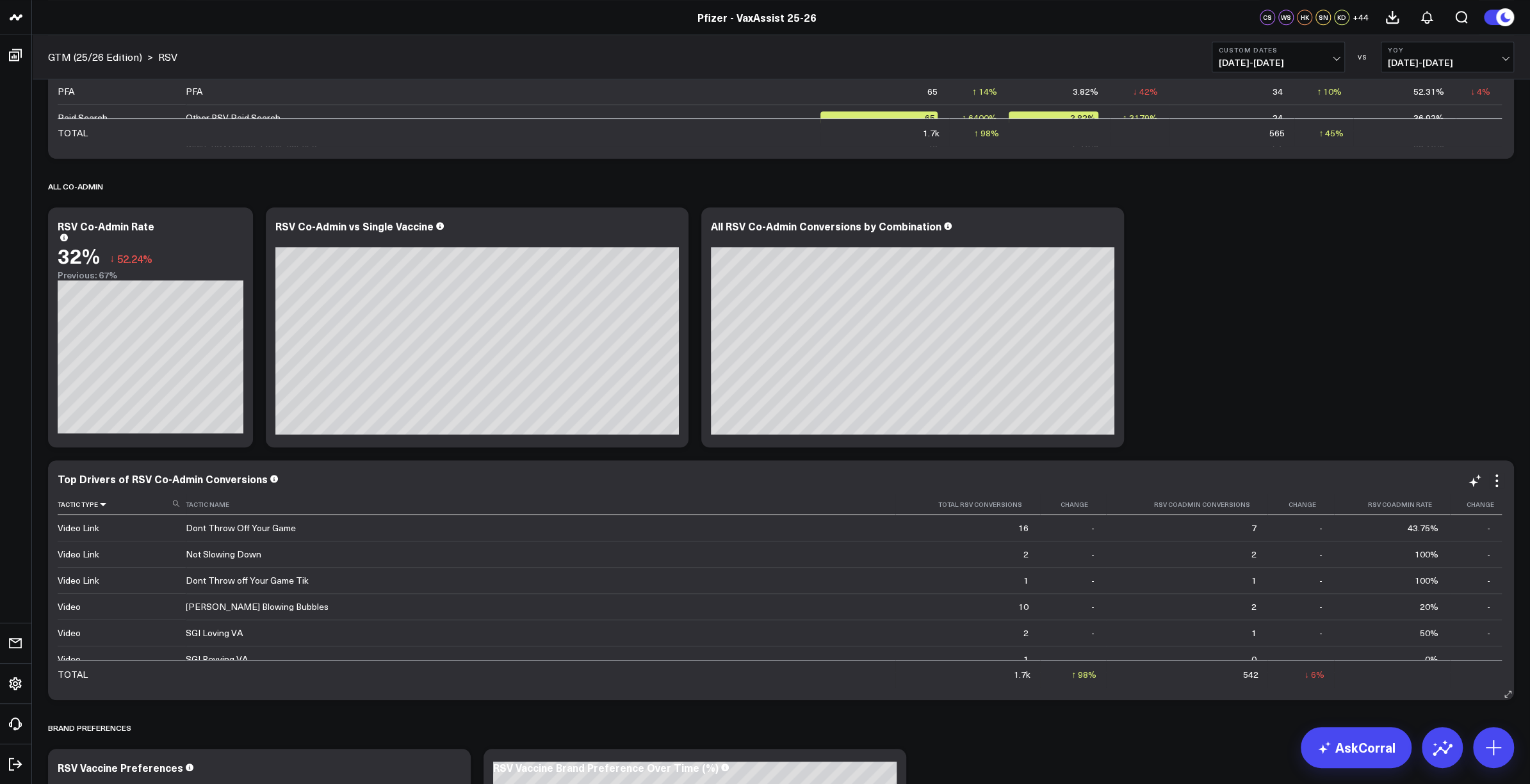
click at [102, 507] on icon at bounding box center [103, 504] width 10 height 8
click at [1499, 478] on icon at bounding box center [1496, 481] width 15 height 15
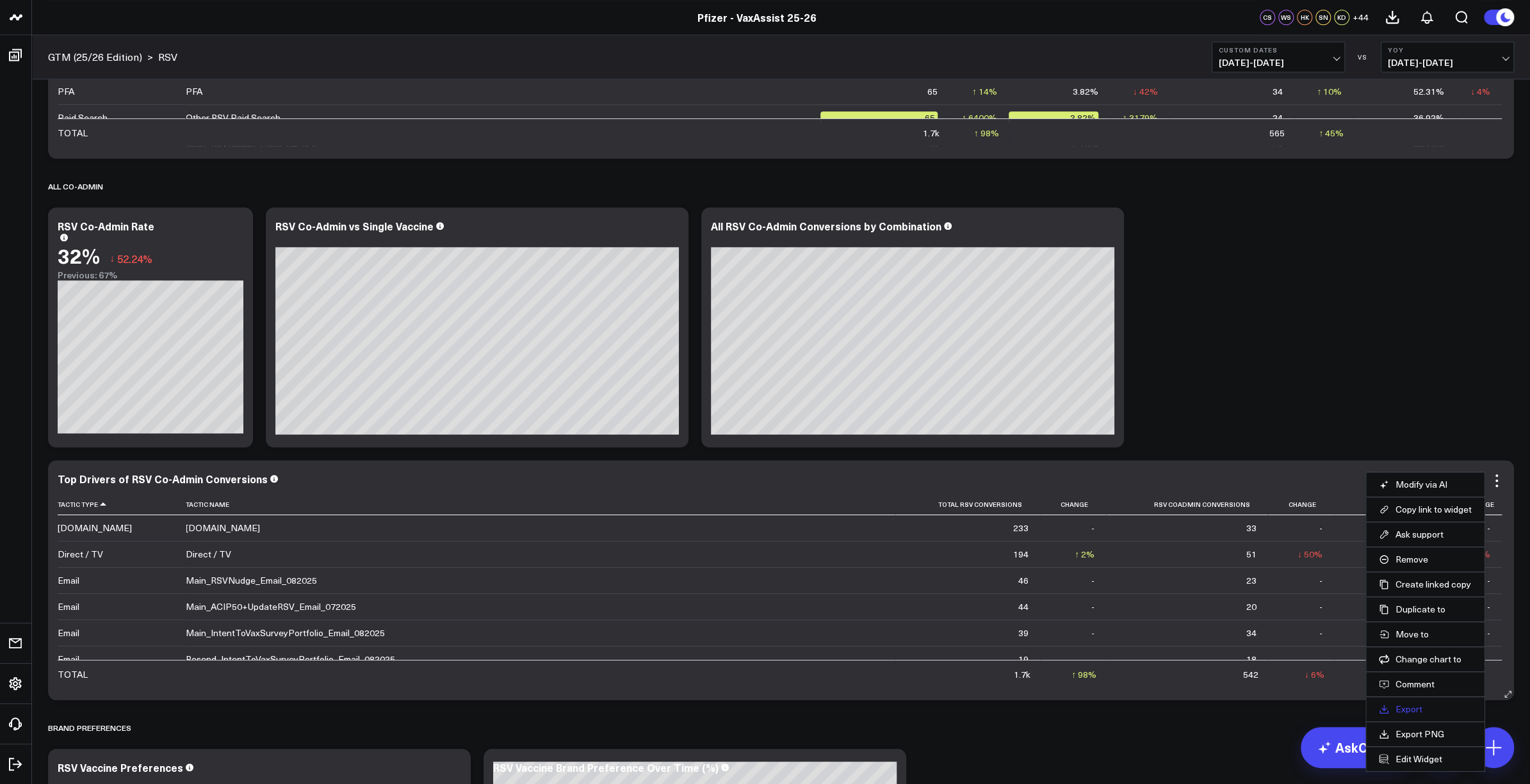
click at [1398, 704] on link "Export" at bounding box center [1425, 710] width 93 height 12
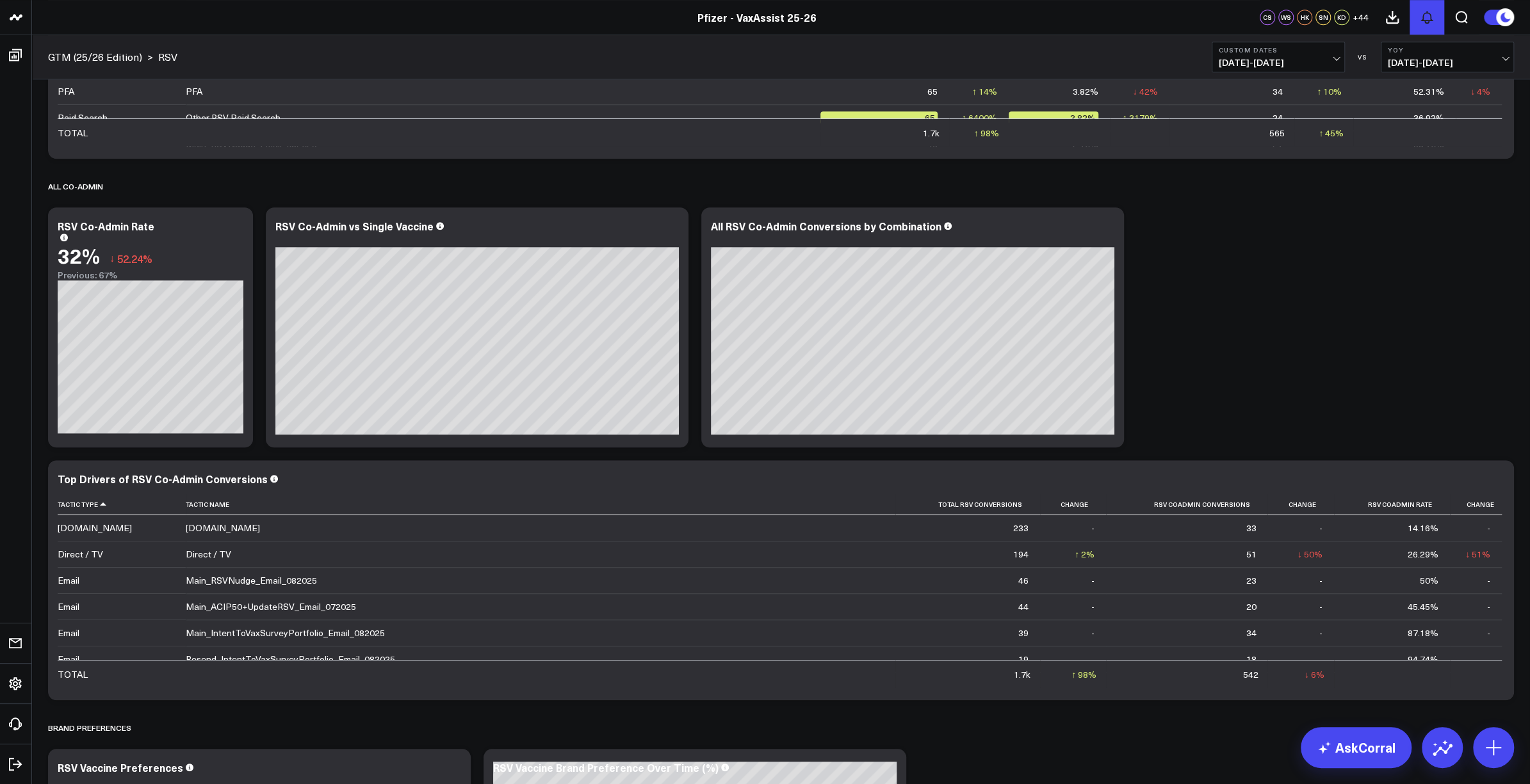
scroll to position [23, 0]
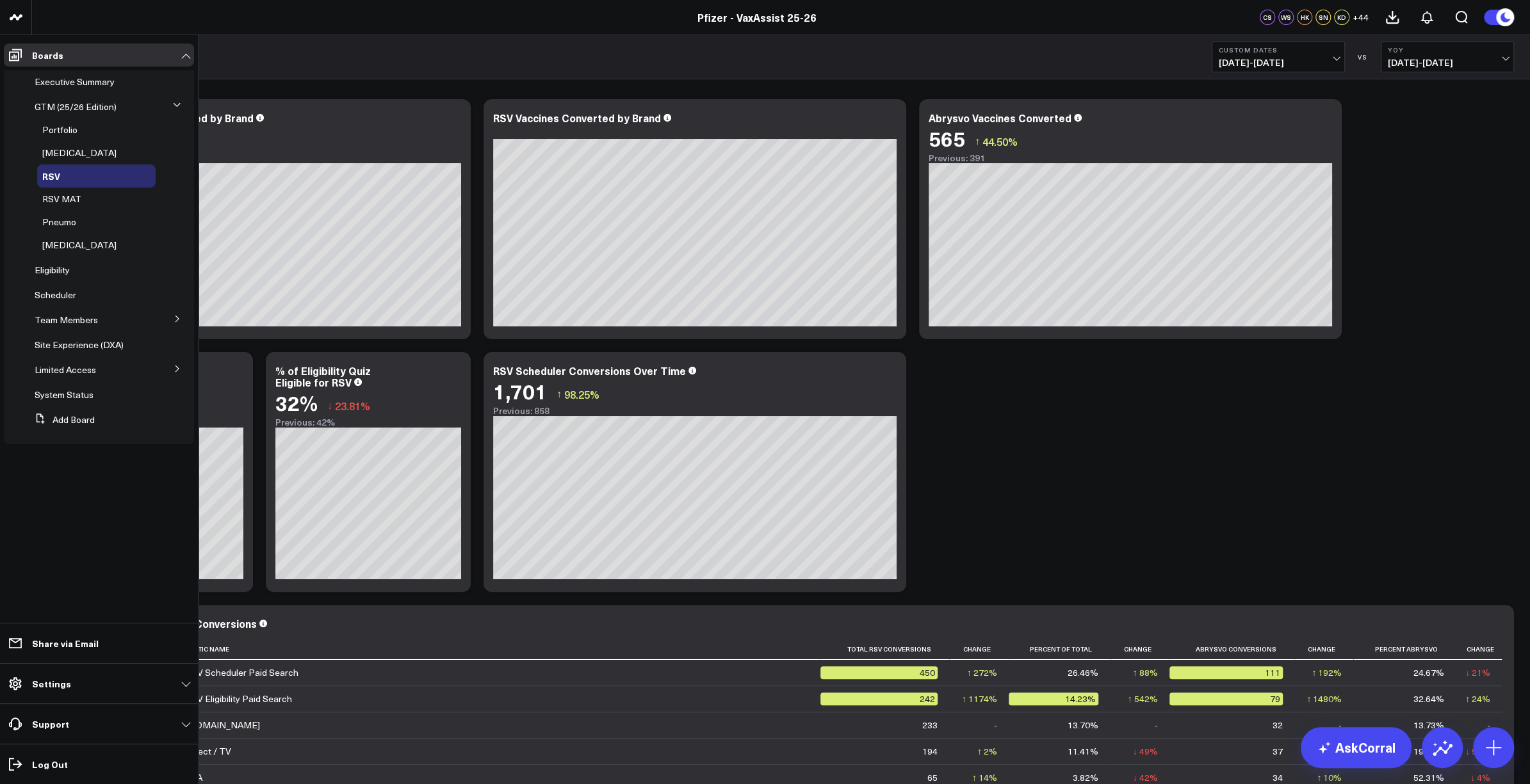
click at [25, 504] on ul "Boards Executive Summary GTM (25/26 Edition) Portfolio [MEDICAL_DATA] RSV RSV M…" at bounding box center [99, 410] width 198 height 749
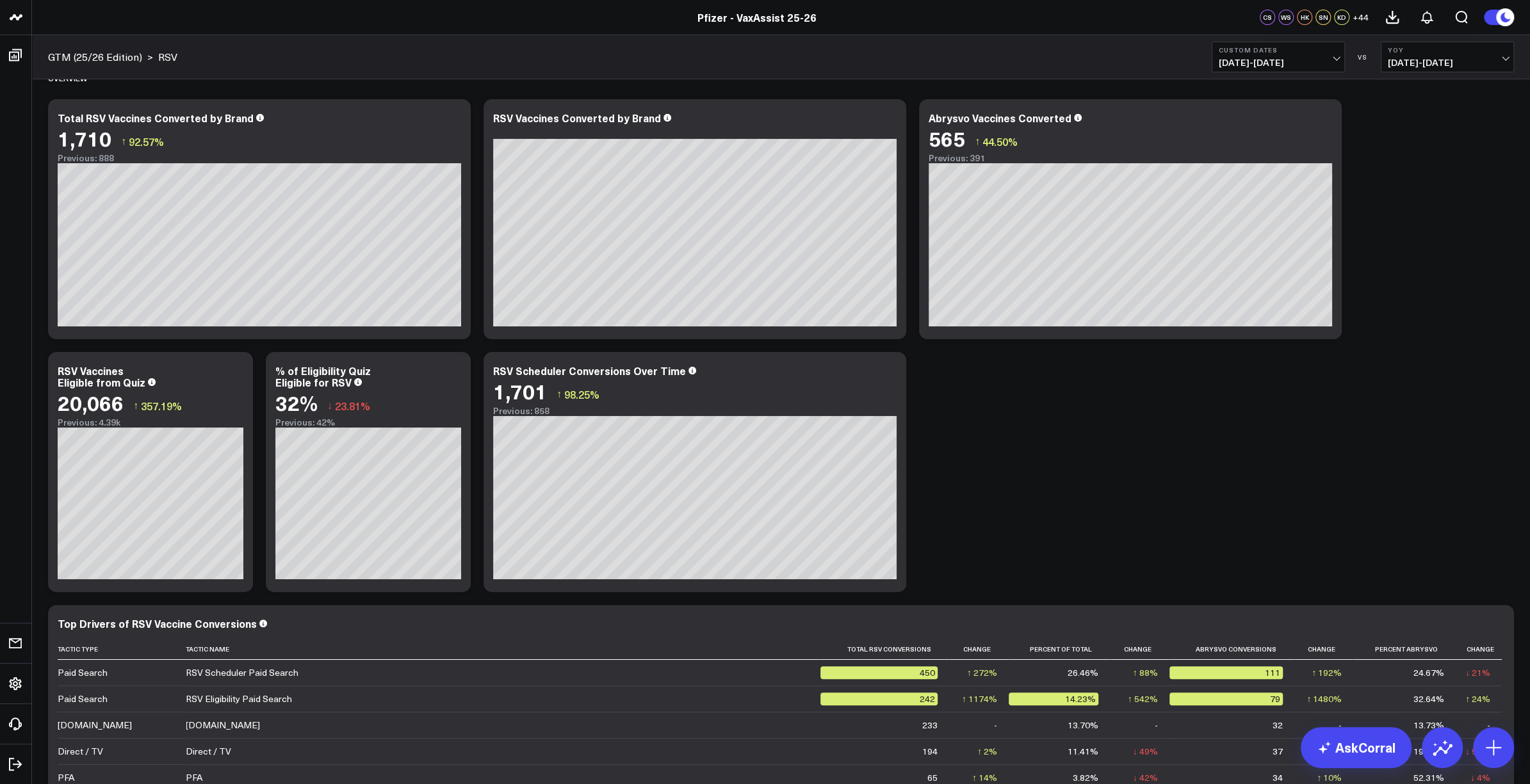
click at [515, 73] on div "GTM (25/26 Edition) > RSV Custom Dates [DATE] - [DATE] VS YoY [DATE] - [DATE]" at bounding box center [781, 57] width 1498 height 44
drag, startPoint x: 419, startPoint y: 14, endPoint x: 547, endPoint y: 6, distance: 128.2
click at [420, 14] on div "Pfizer - VaxAssist 25-26" at bounding box center [757, 17] width 1514 height 14
drag, startPoint x: 451, startPoint y: 61, endPoint x: 471, endPoint y: 59, distance: 20.1
click at [451, 61] on div "GTM (25/26 Edition) > RSV Custom Dates [DATE] - [DATE] VS YoY [DATE] - [DATE]" at bounding box center [781, 57] width 1498 height 44
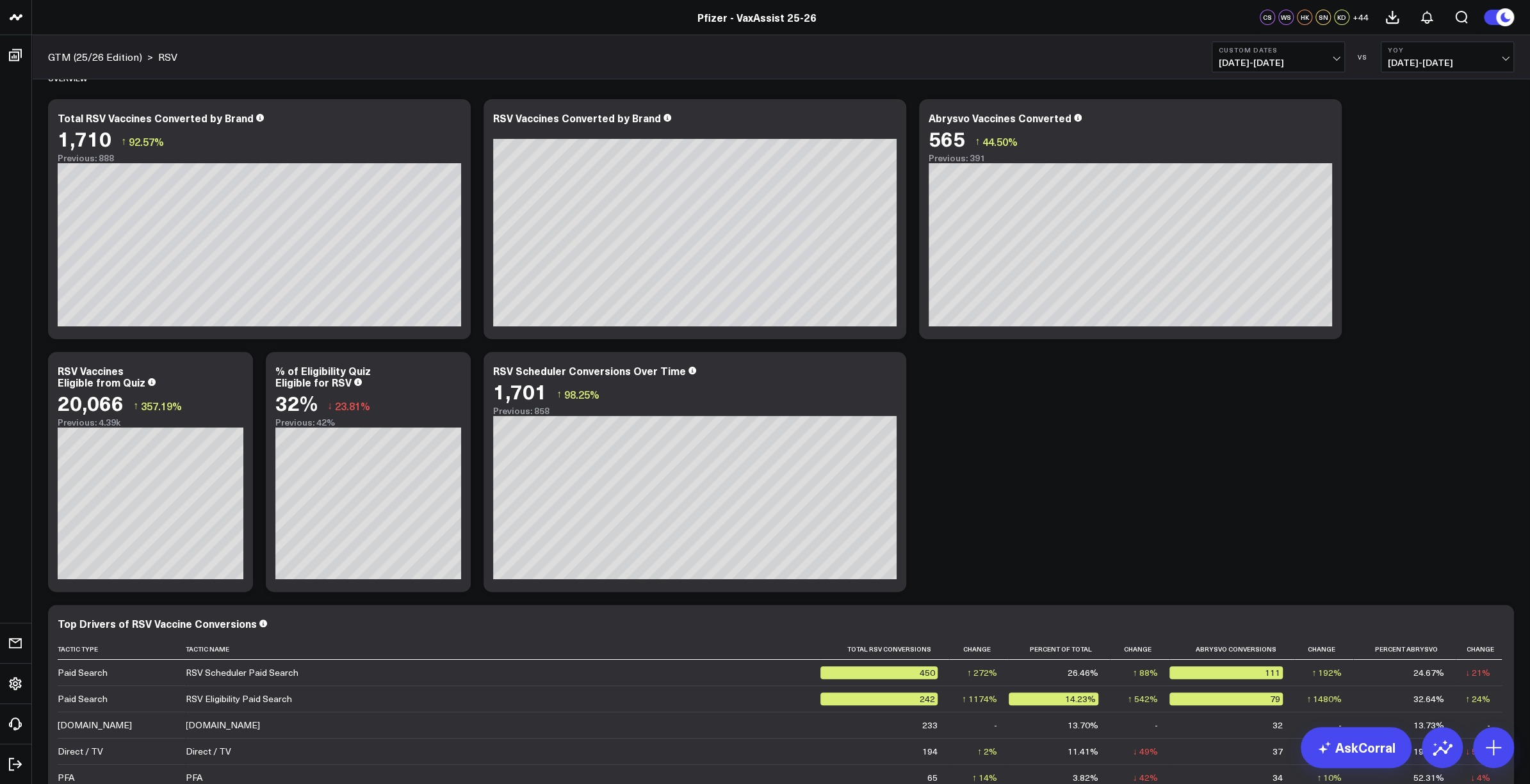
click at [454, 68] on div "GTM (25/26 Edition) > RSV Custom Dates [DATE] - [DATE] VS YoY [DATE] - [DATE]" at bounding box center [781, 57] width 1498 height 44
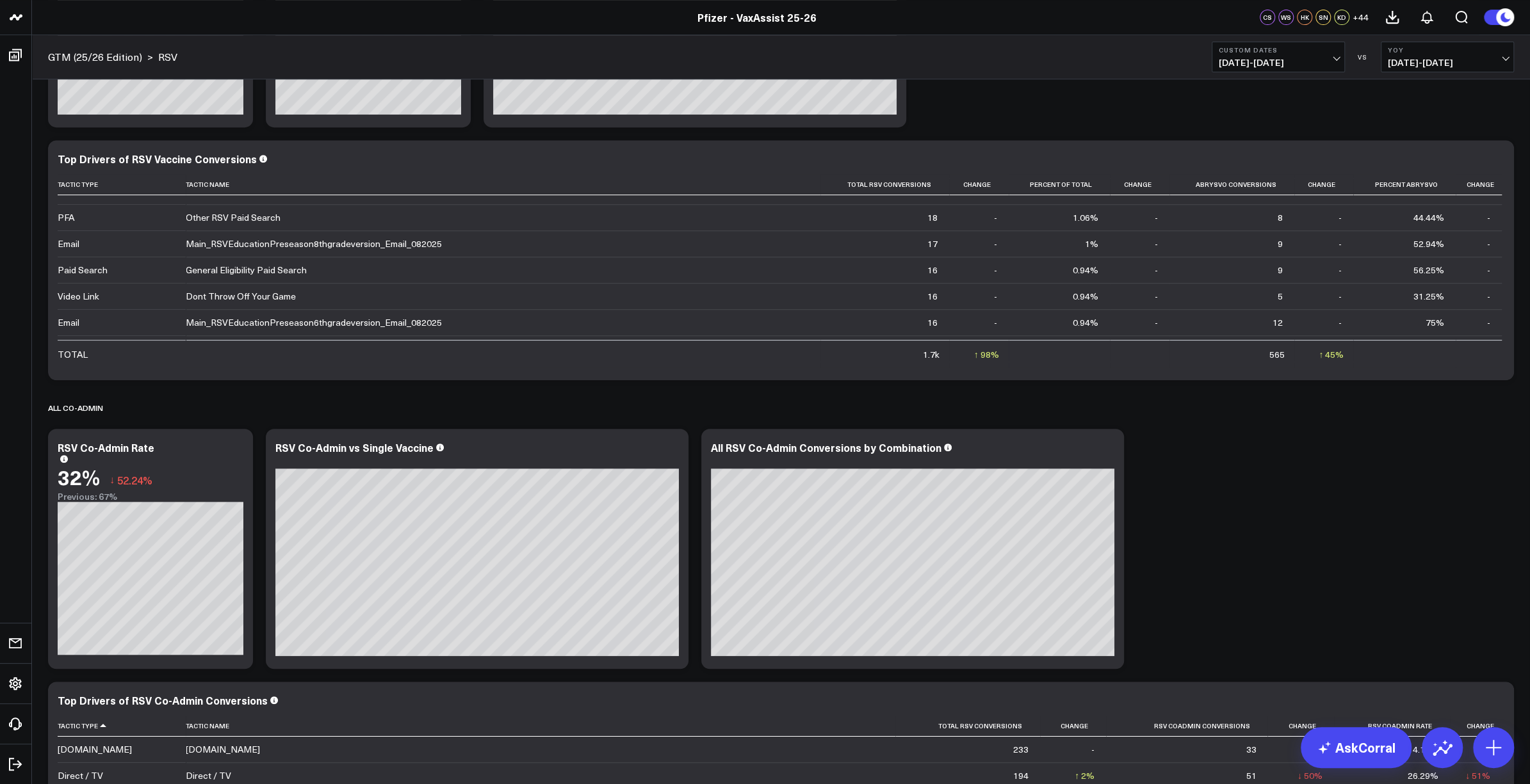
scroll to position [727, 0]
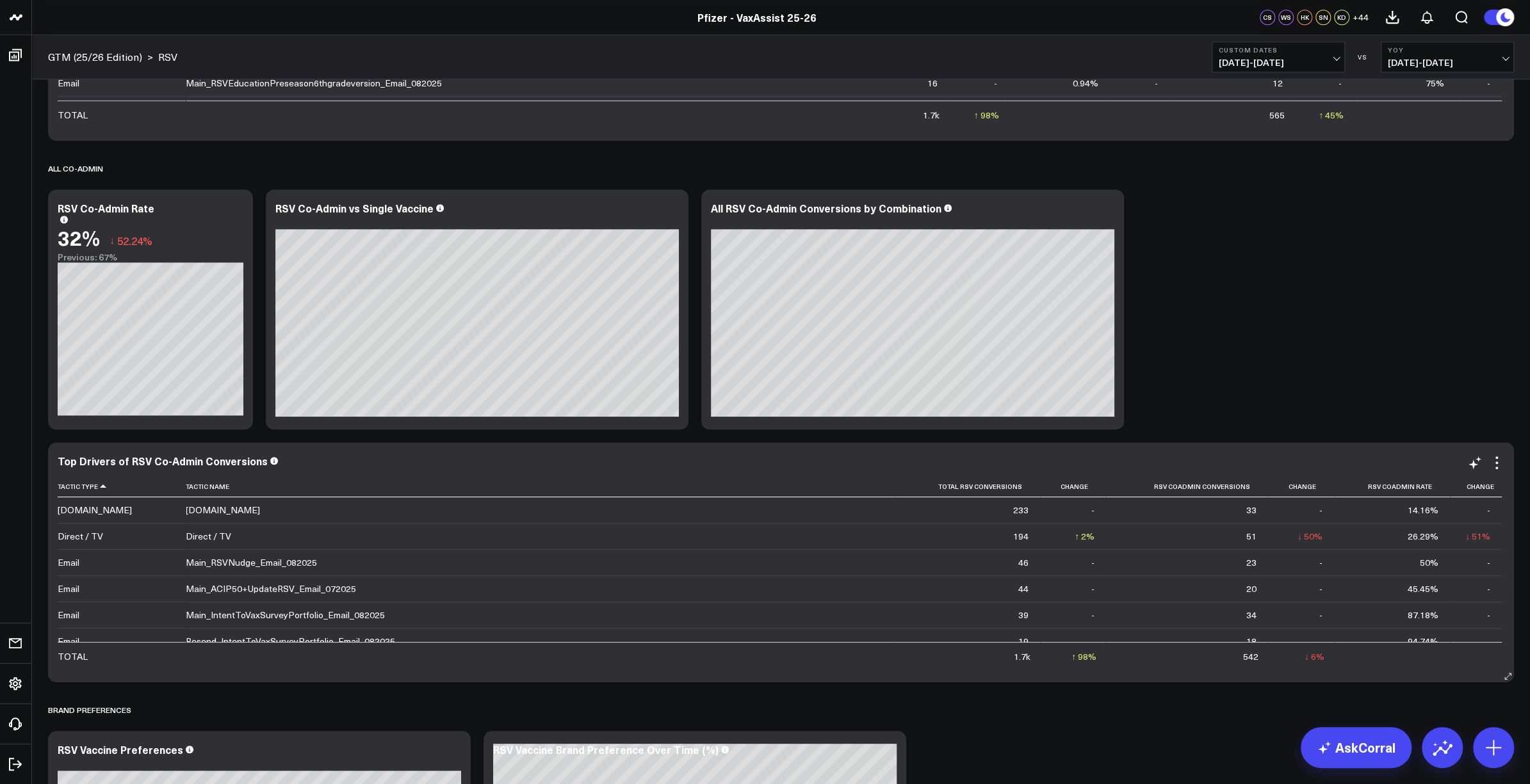
drag, startPoint x: 1168, startPoint y: 662, endPoint x: 1164, endPoint y: 652, distance: 10.8
click at [1168, 661] on td "542" at bounding box center [1186, 656] width 161 height 28
drag, startPoint x: 1030, startPoint y: 763, endPoint x: 964, endPoint y: 751, distance: 67.1
click at [1030, 763] on div "Overview Modify via AI Copy link to widget Ask support Remove Create linked cop…" at bounding box center [781, 309] width 1478 height 1914
